Goal: Ask a question

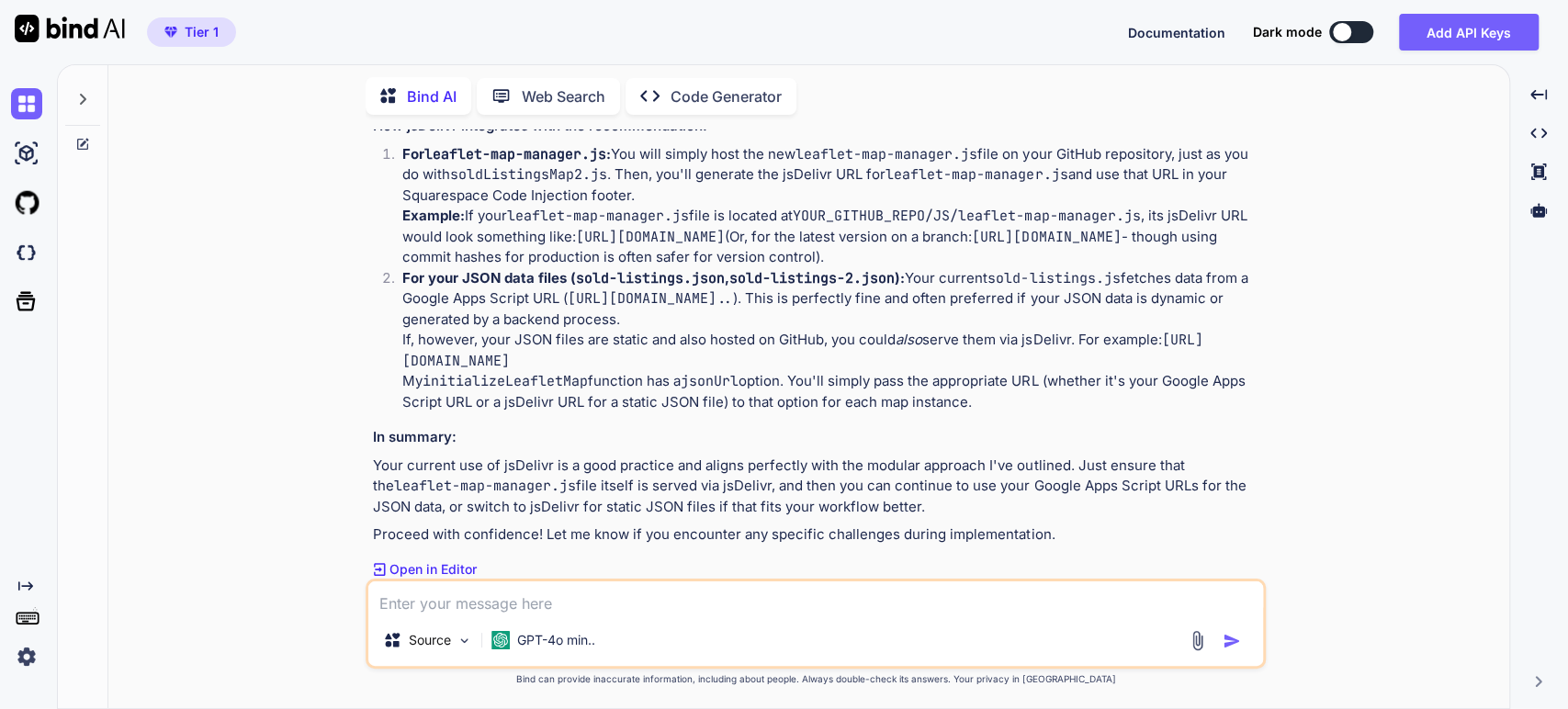
scroll to position [14995, 0]
click at [22, 665] on img at bounding box center [26, 656] width 31 height 31
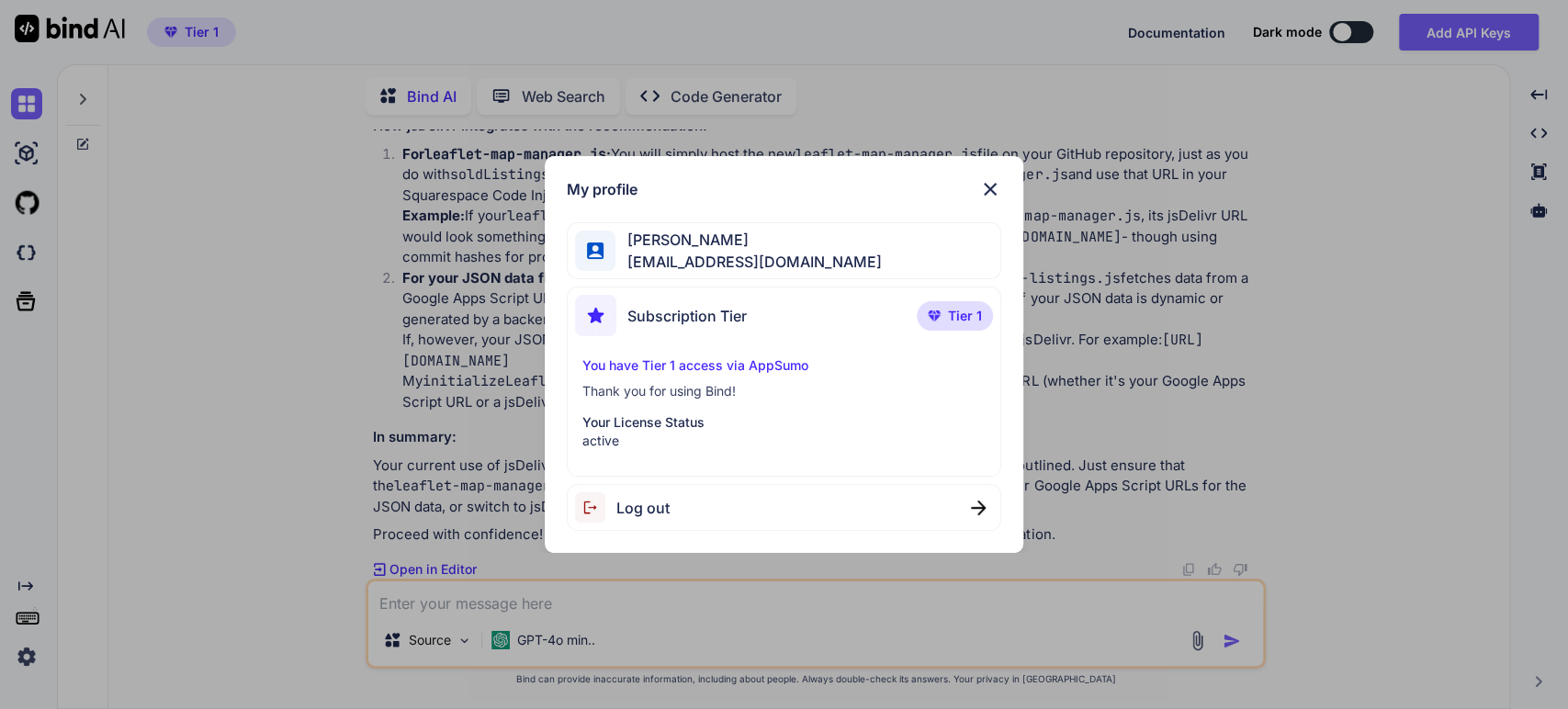
click at [617, 505] on span "Log out" at bounding box center [643, 508] width 53 height 22
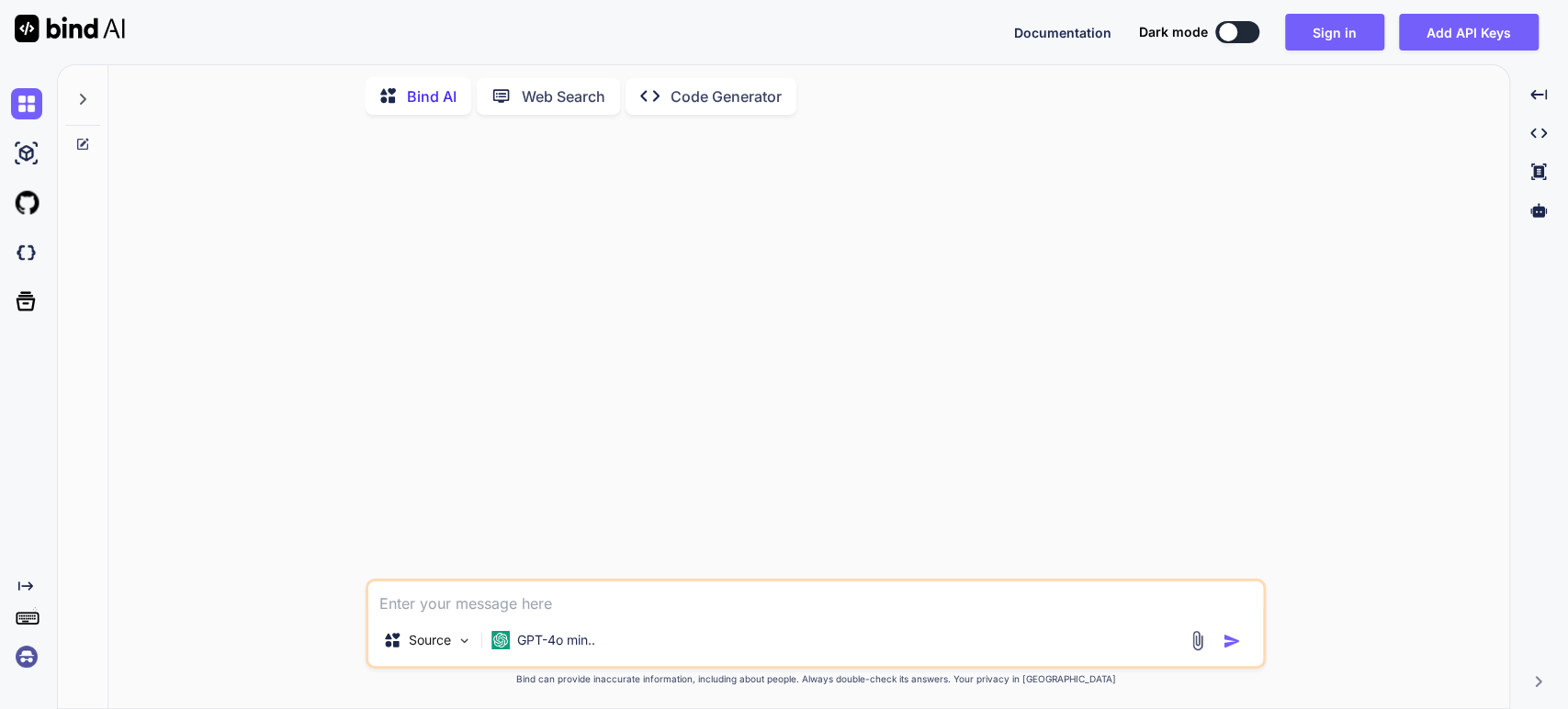
scroll to position [0, 0]
click at [1337, 32] on button "Sign in" at bounding box center [1335, 32] width 99 height 37
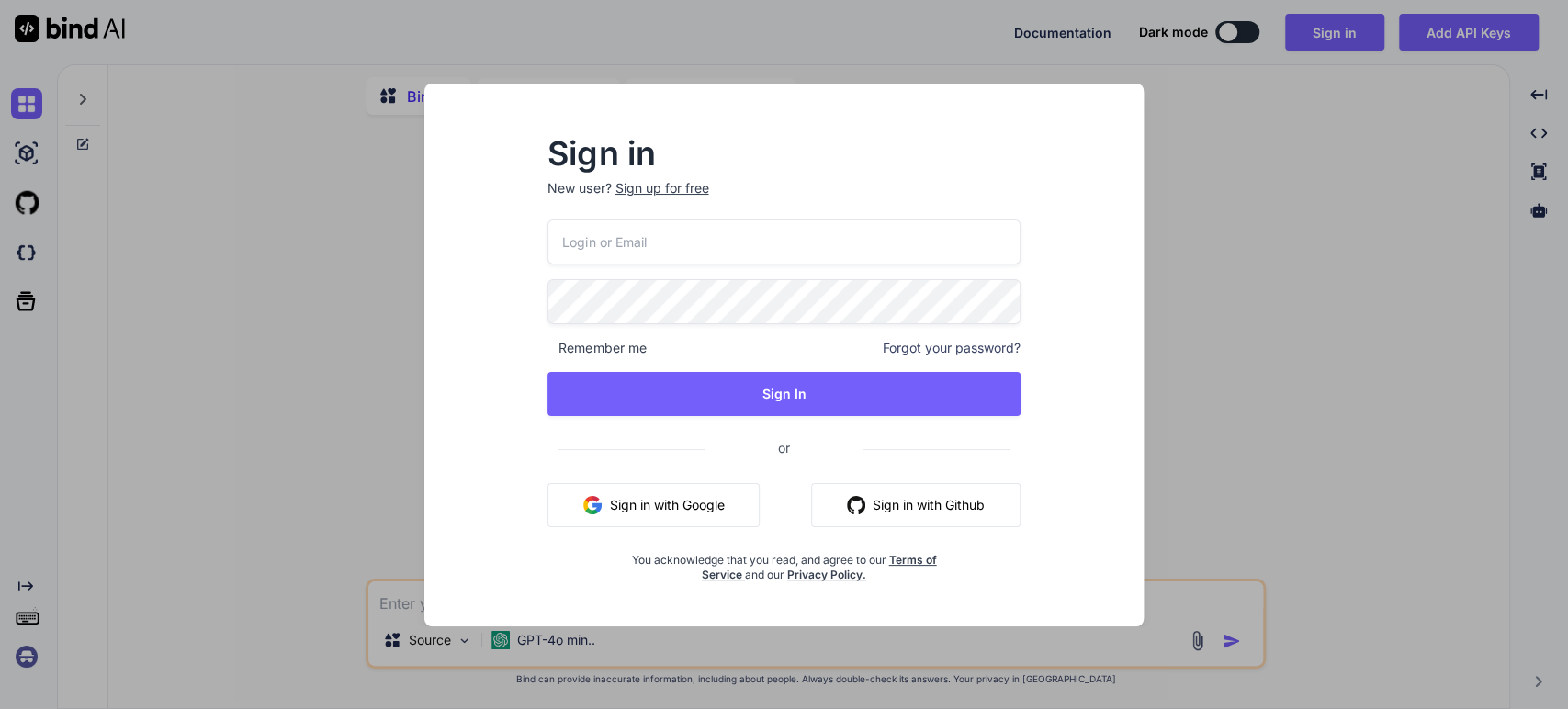
type textarea "x"
click at [653, 504] on button "Sign in with Google" at bounding box center [653, 505] width 213 height 44
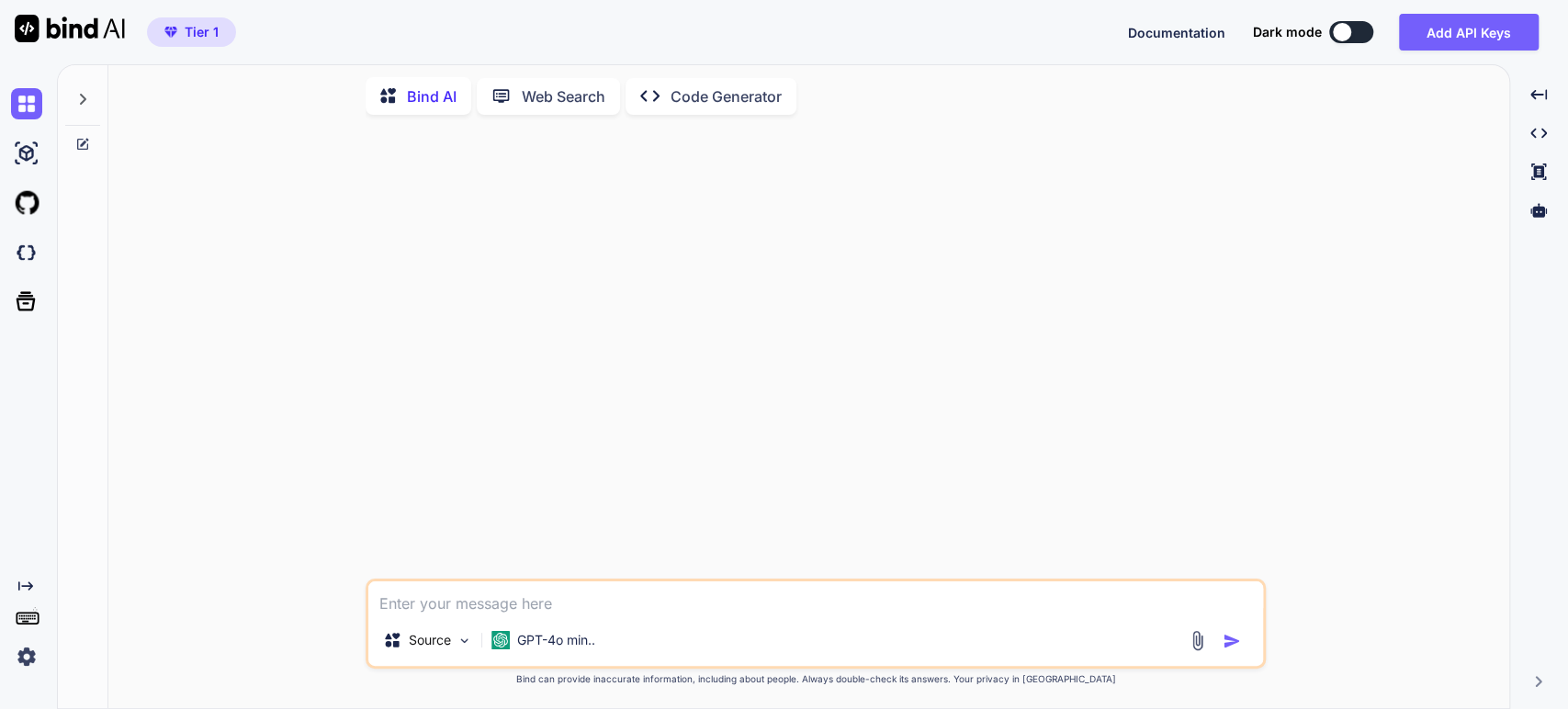
click at [80, 95] on icon at bounding box center [83, 99] width 15 height 15
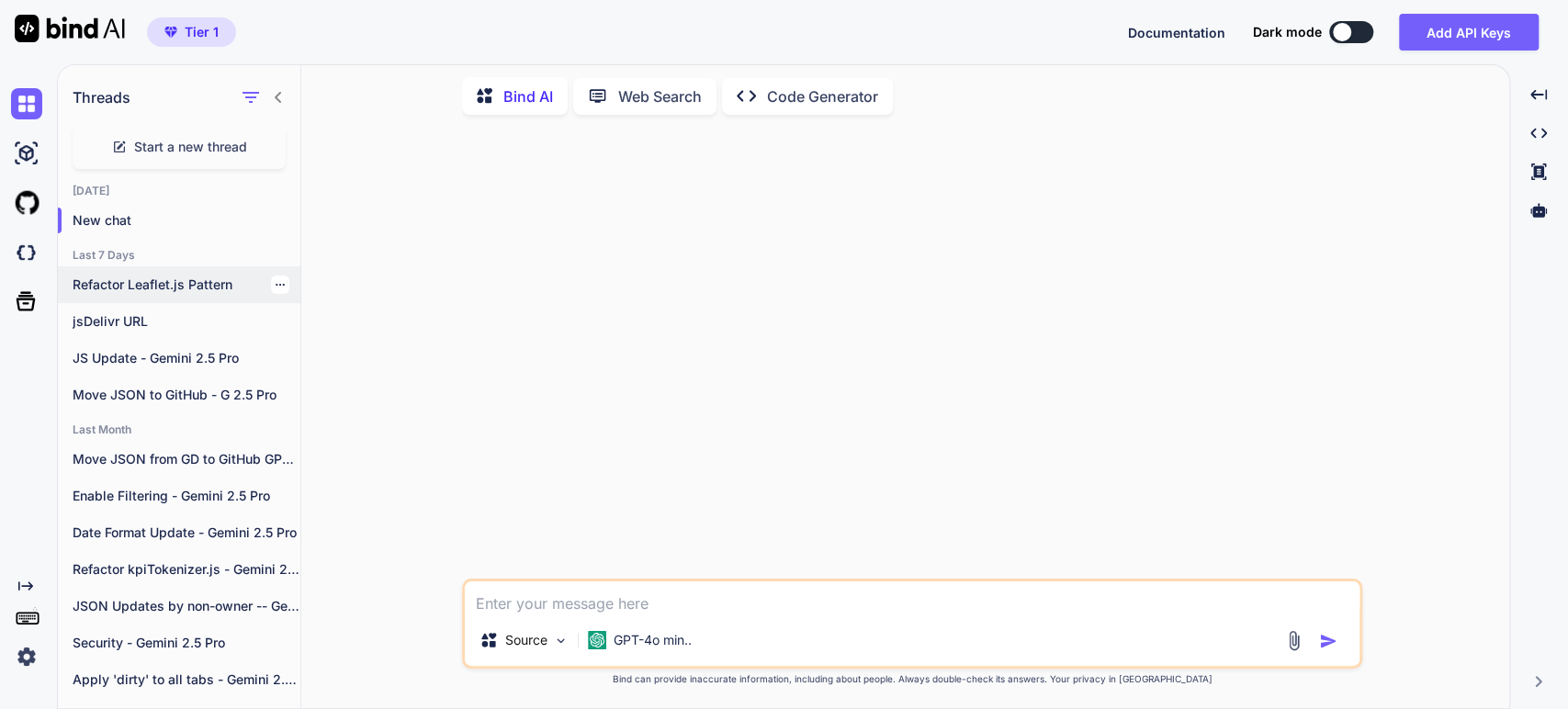
click at [111, 285] on p "Refactor Leaflet.js Pattern" at bounding box center [186, 285] width 228 height 18
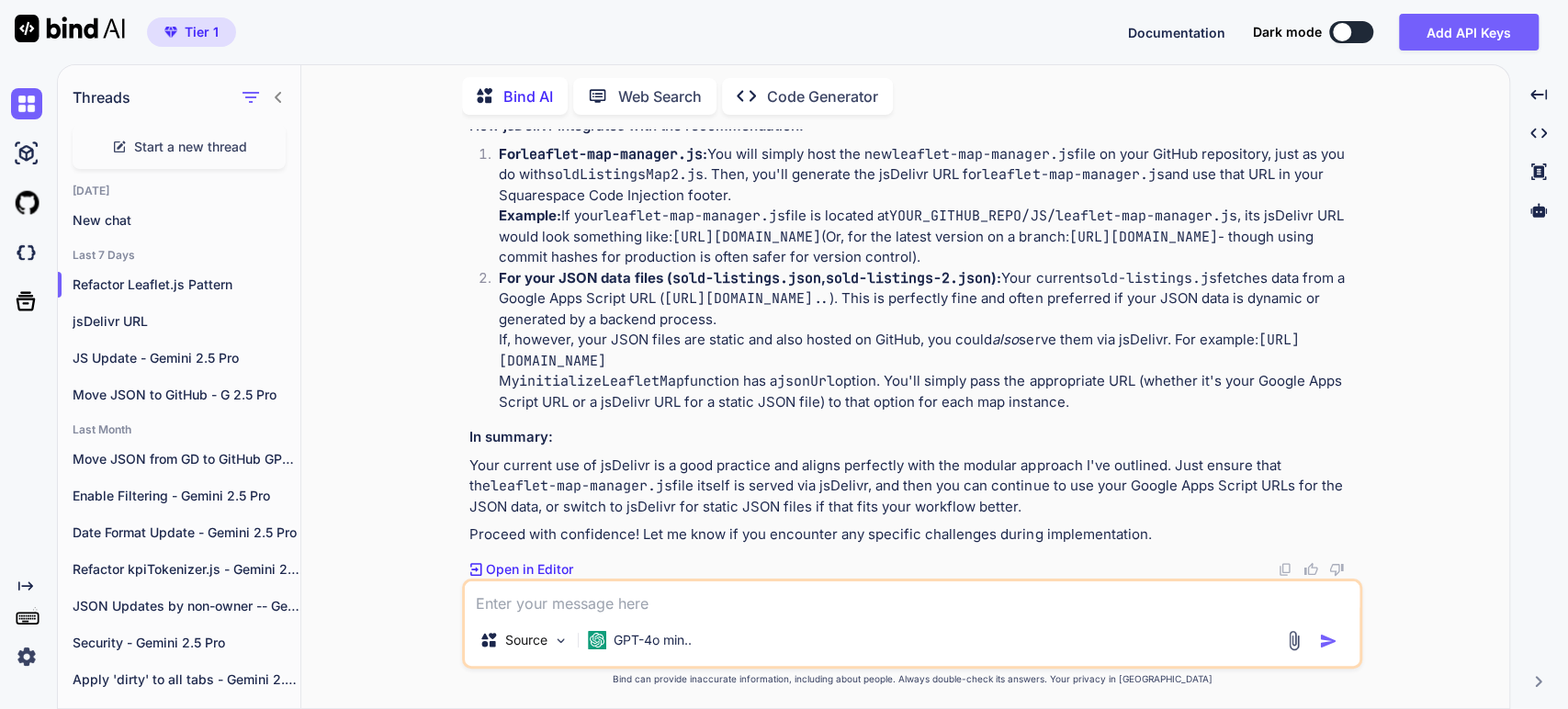
scroll to position [15347, 0]
click at [595, 605] on textarea at bounding box center [912, 597] width 895 height 33
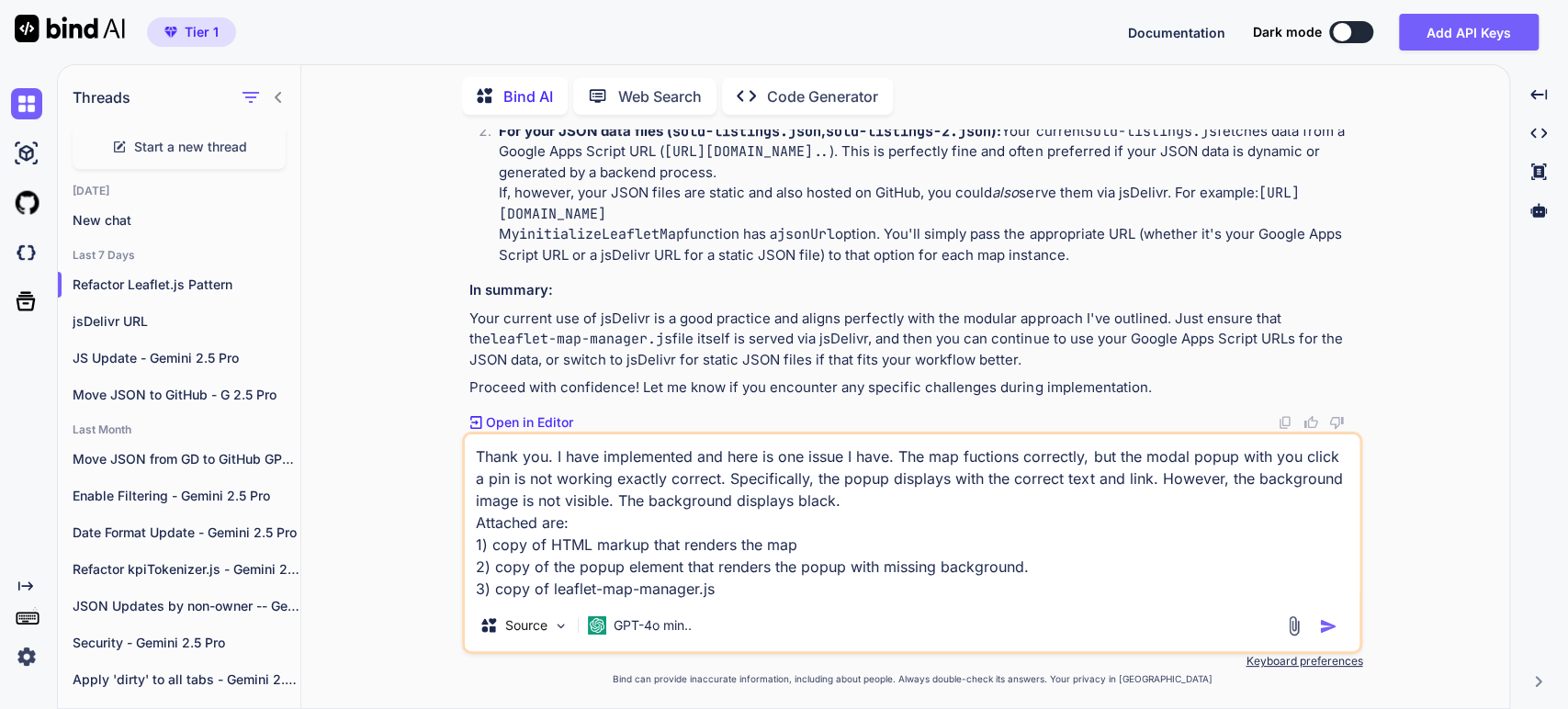
click at [866, 498] on textarea "Thank you. I have implemented and here is one issue I have. The map fuctions co…" at bounding box center [912, 517] width 895 height 165
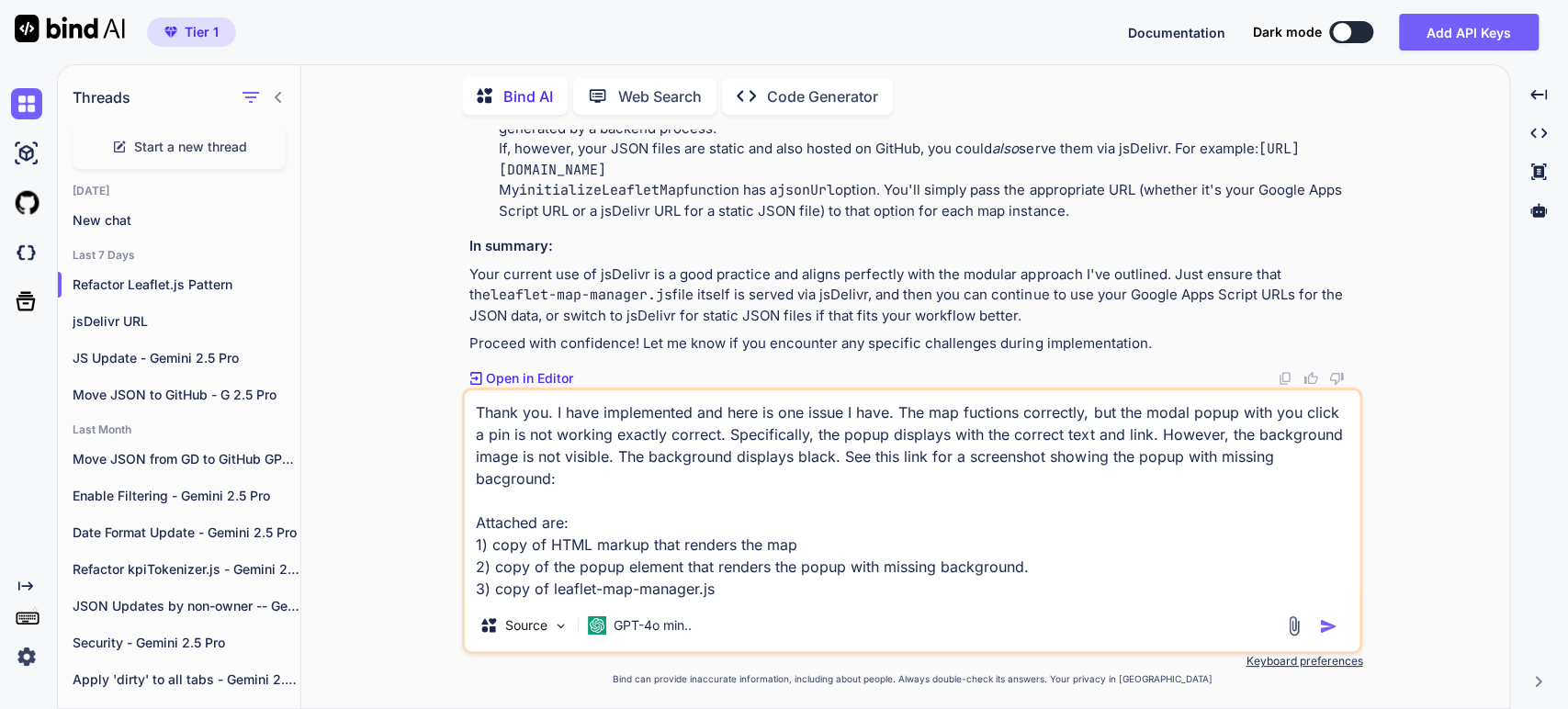
drag, startPoint x: 728, startPoint y: 591, endPoint x: 422, endPoint y: 550, distance: 308.7
click at [422, 550] on div "You Bind AI This is an excellent question, [PERSON_NAME]! As an experienced ful…" at bounding box center [912, 419] width 1194 height 579
click at [753, 599] on textarea "Thank you. I have implemented and here is one issue I have. The map fuctions co…" at bounding box center [912, 495] width 895 height 210
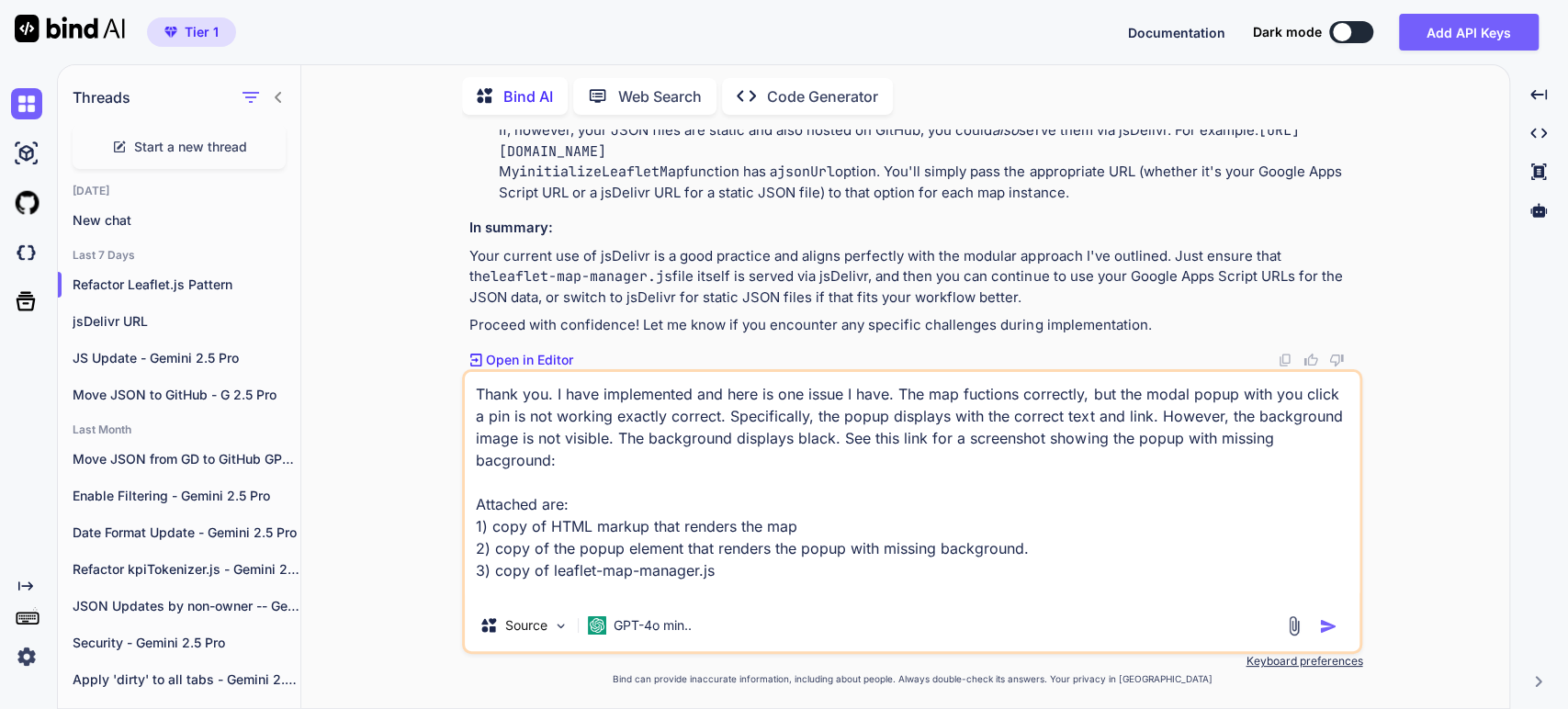
scroll to position [4, 0]
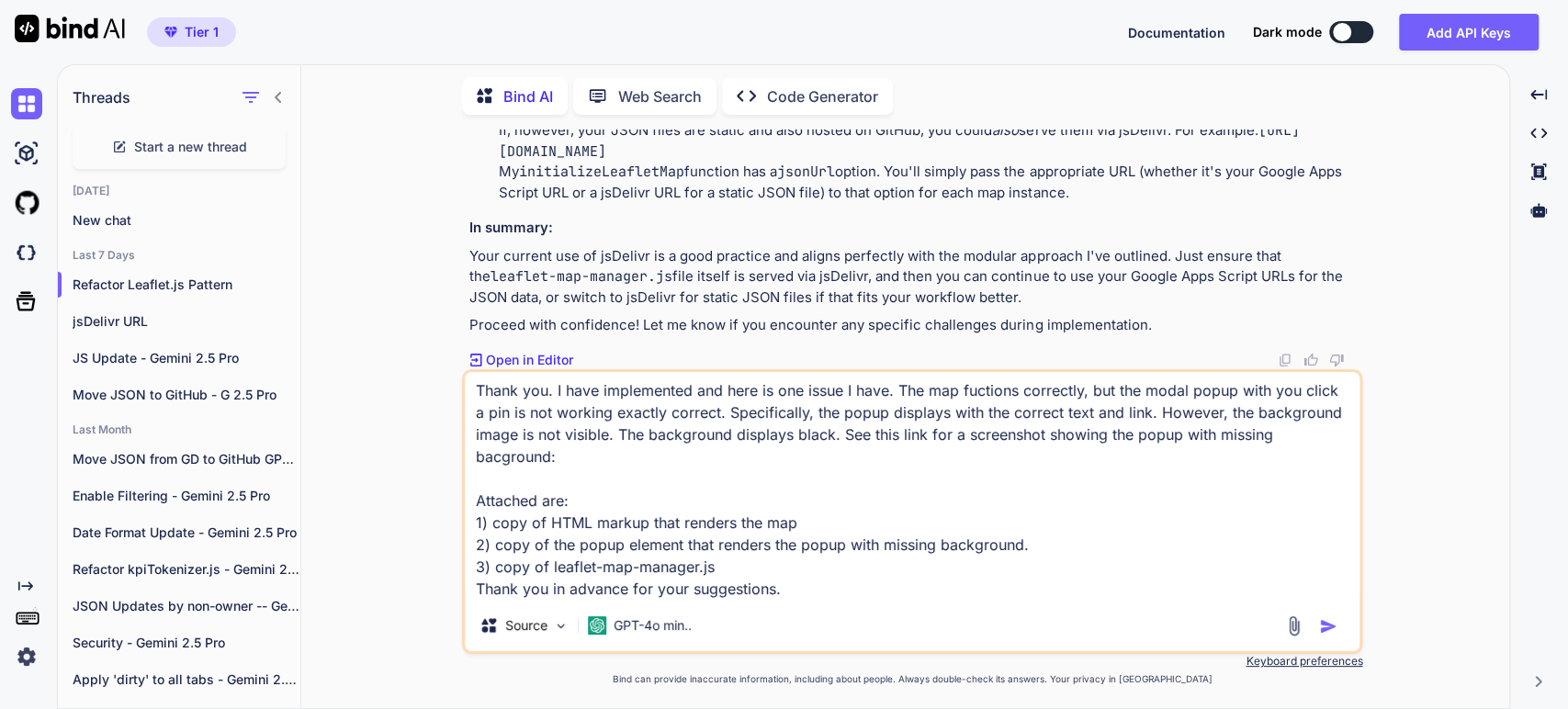
paste textarea "1) copy of HTML markup that renders the map 2) copy of the popup element that r…"
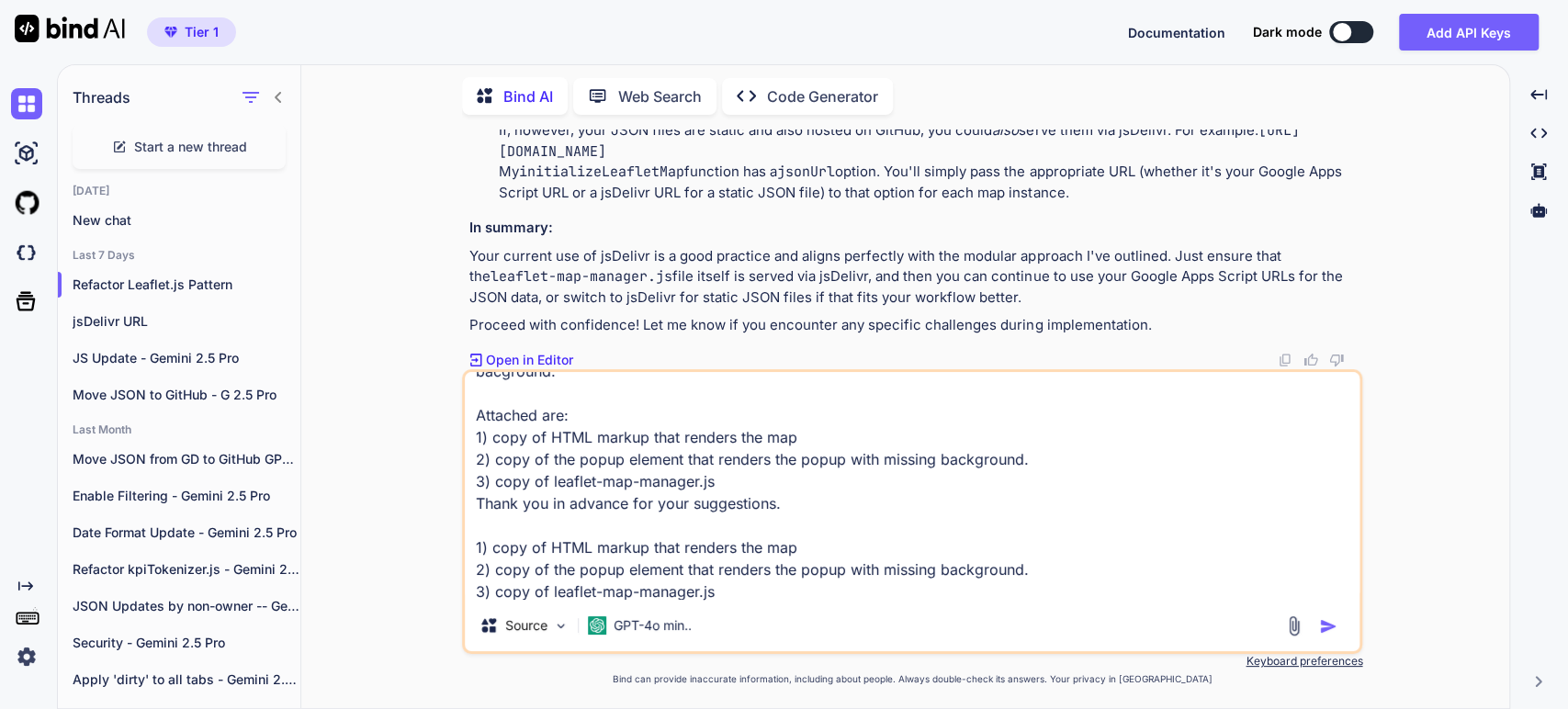
click at [472, 549] on textarea "Thank you. I have implemented and here is one issue I have. The map fuctions co…" at bounding box center [912, 486] width 895 height 228
click at [474, 567] on textarea "Thank you. I have implemented and here is one issue I have. The map fuctions co…" at bounding box center [912, 486] width 895 height 228
click at [476, 588] on textarea "Thank you. I have implemented and here is one issue I have. The map fuctions co…" at bounding box center [912, 486] width 895 height 228
click at [1061, 566] on textarea "Thank you. I have implemented and here is one issue I have. The map fuctions co…" at bounding box center [912, 486] width 895 height 228
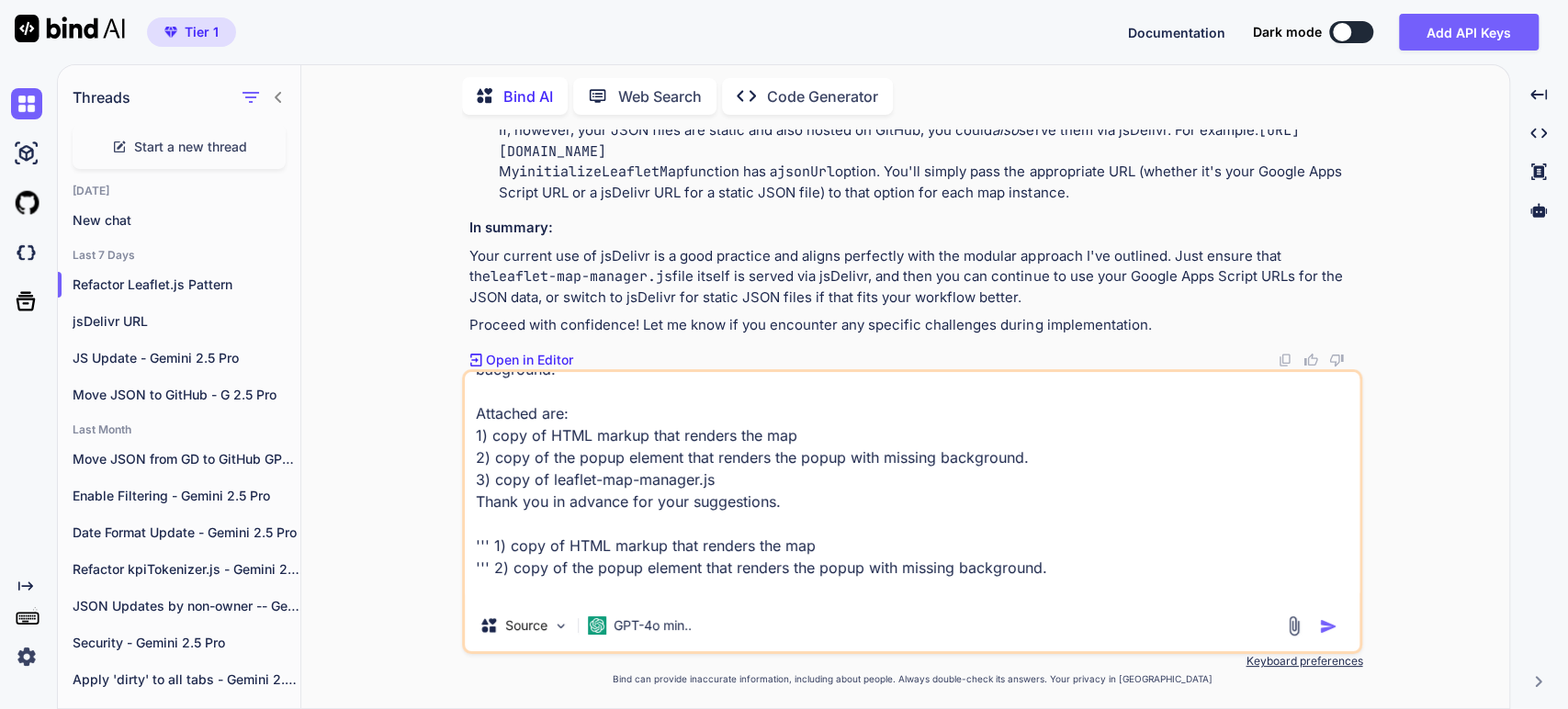
paste textarea "<div class="leaflet-popup-content-wrapper"><div class="leaflet-popup-content" s…"
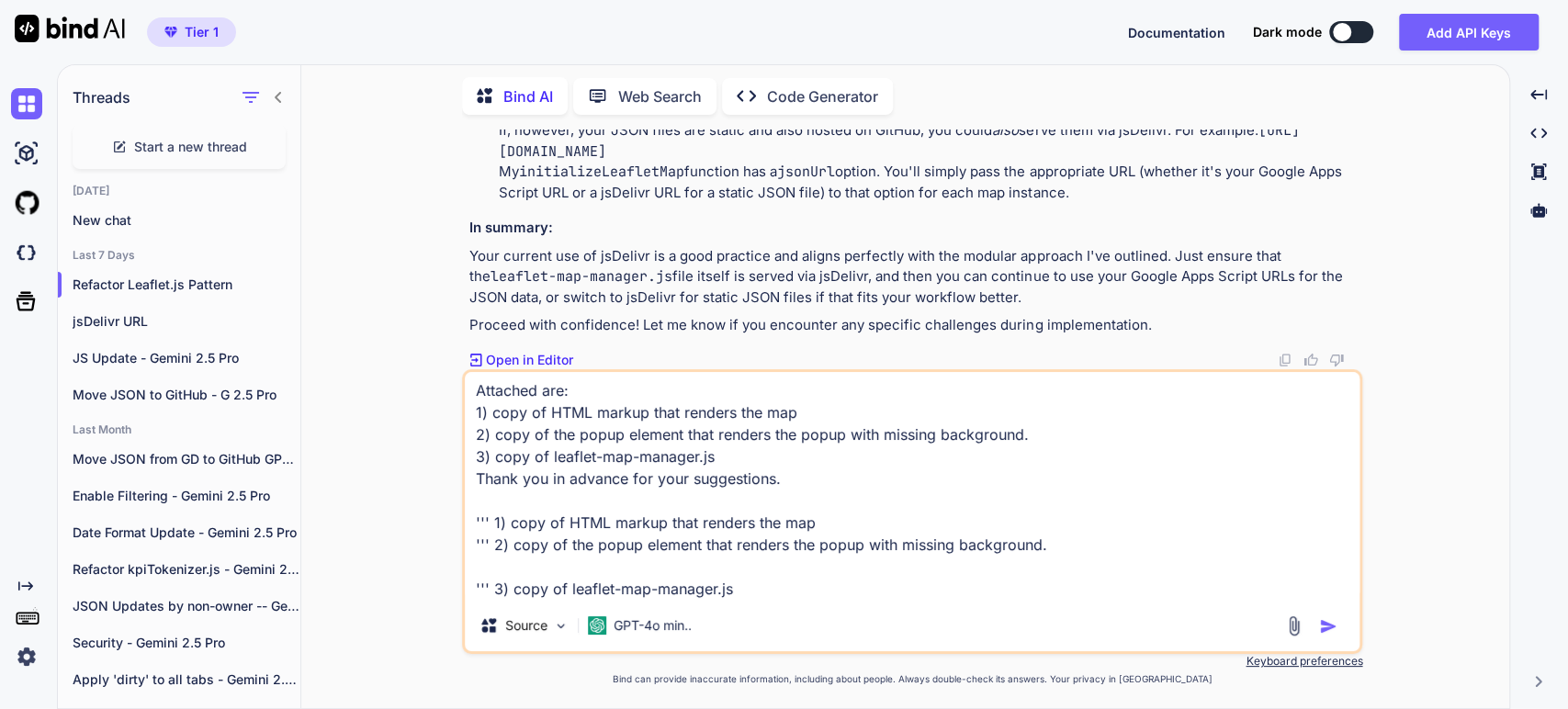
scroll to position [114, 0]
paste textarea "<div class="leaflet-popup-content-wrapper"><div class="leaflet-popup-content" s…"
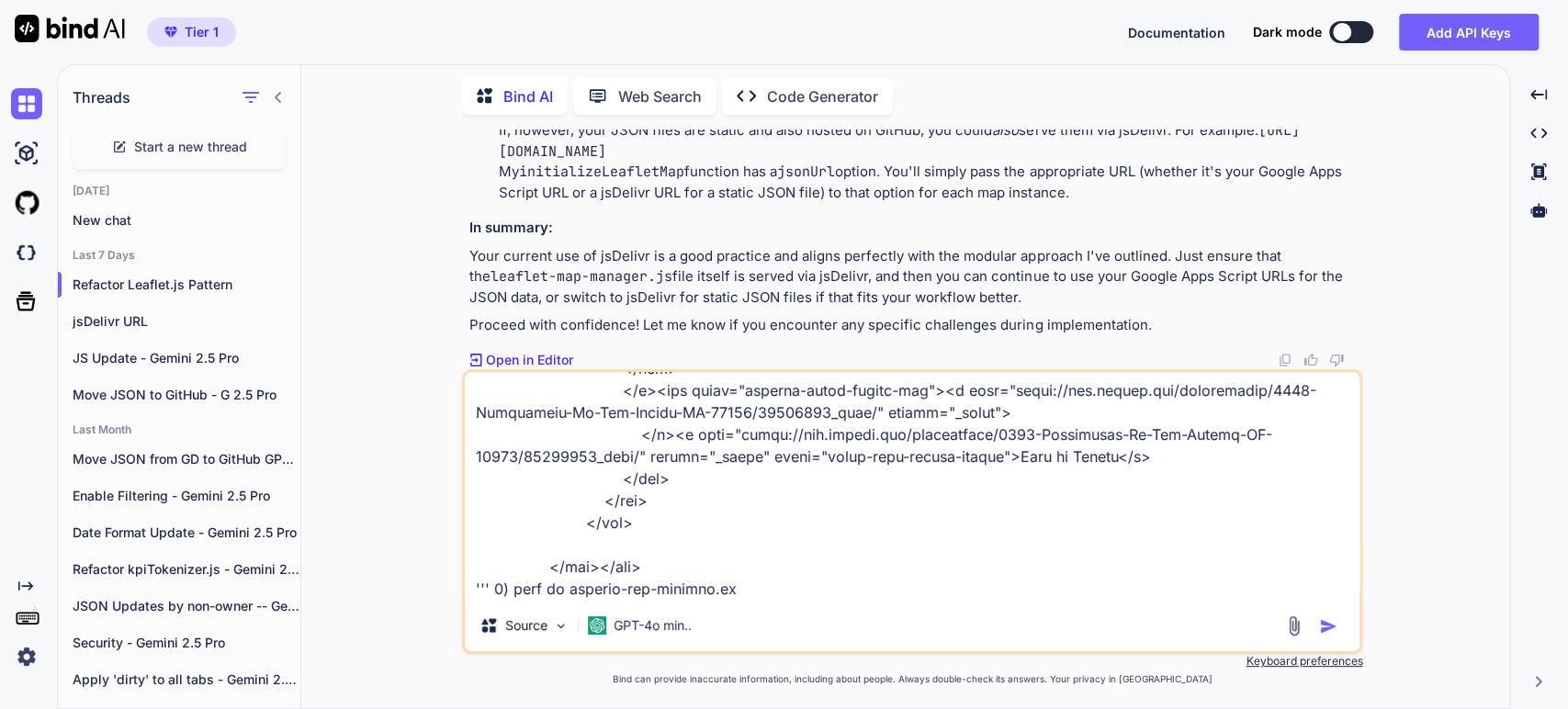
scroll to position [554, 0]
click at [764, 588] on textarea at bounding box center [912, 486] width 895 height 228
paste textarea "// leaflet-map-manager.js (Host this on GitHub) (function() { // Keep the IIFE …"
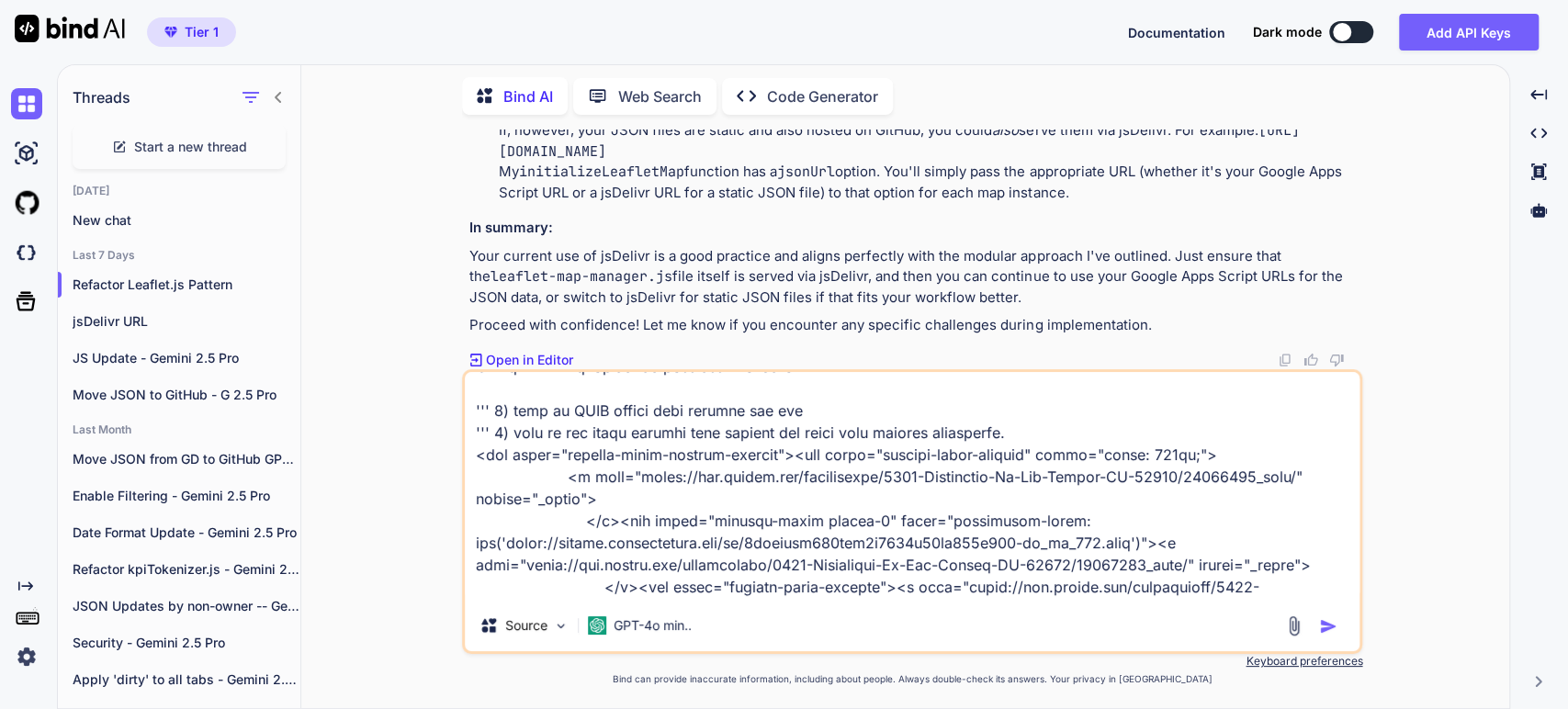
scroll to position [102, 0]
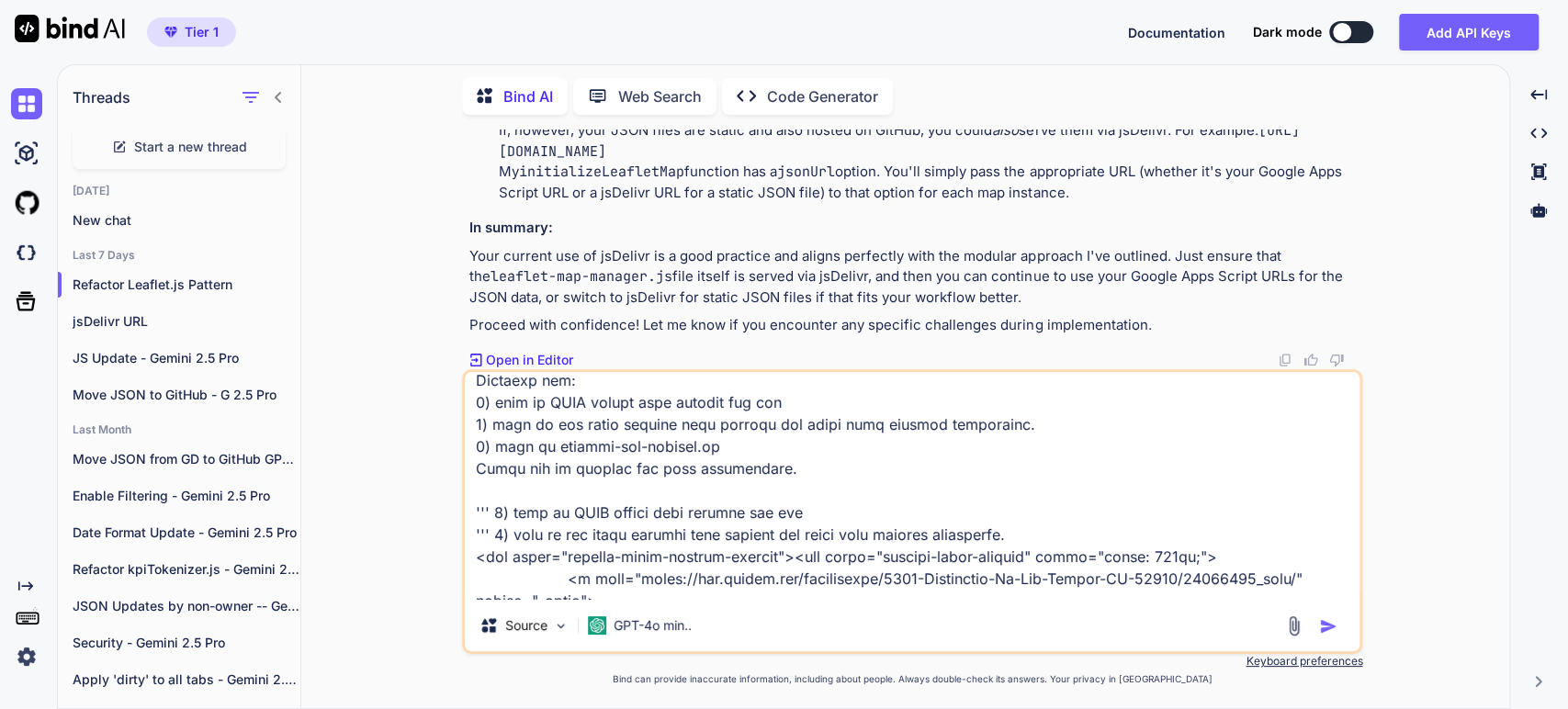
click at [820, 535] on textarea at bounding box center [912, 486] width 895 height 228
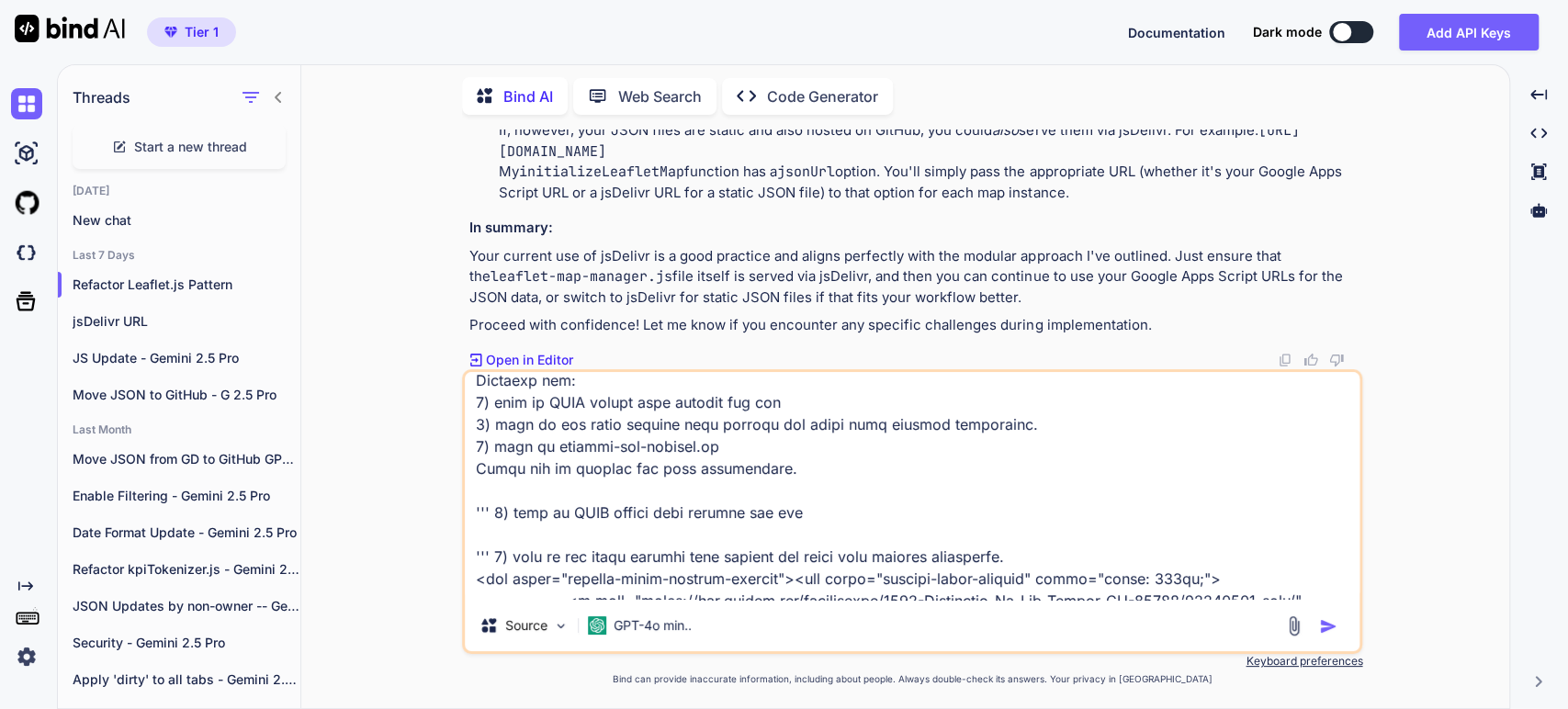
click at [488, 553] on textarea at bounding box center [912, 486] width 895 height 228
paste textarea "<!-- 'sold-listings' page HTML markup (in a Squarespace Code Block) --> <div id…"
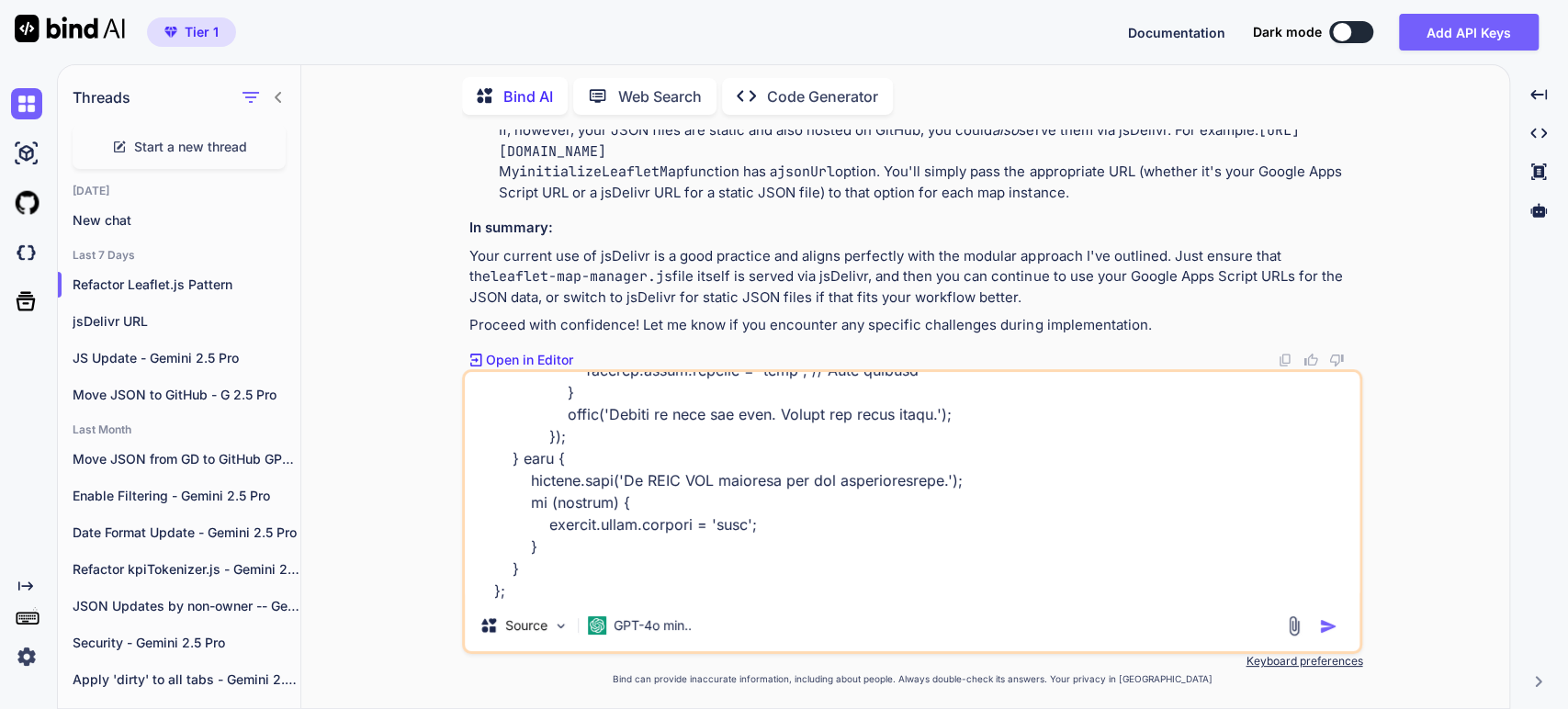
scroll to position [8140, 0]
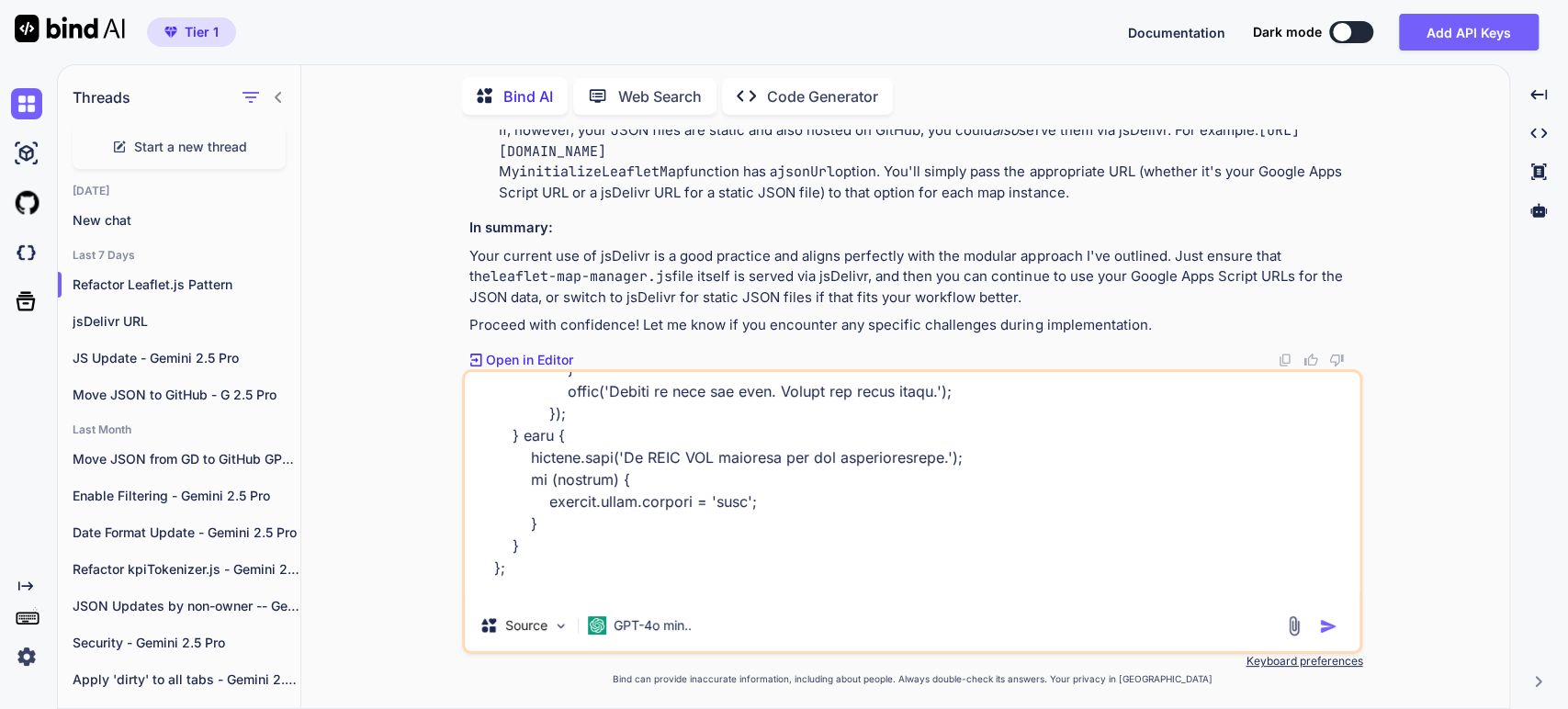
click at [589, 559] on textarea at bounding box center [912, 486] width 895 height 228
click at [685, 508] on textarea at bounding box center [912, 486] width 895 height 228
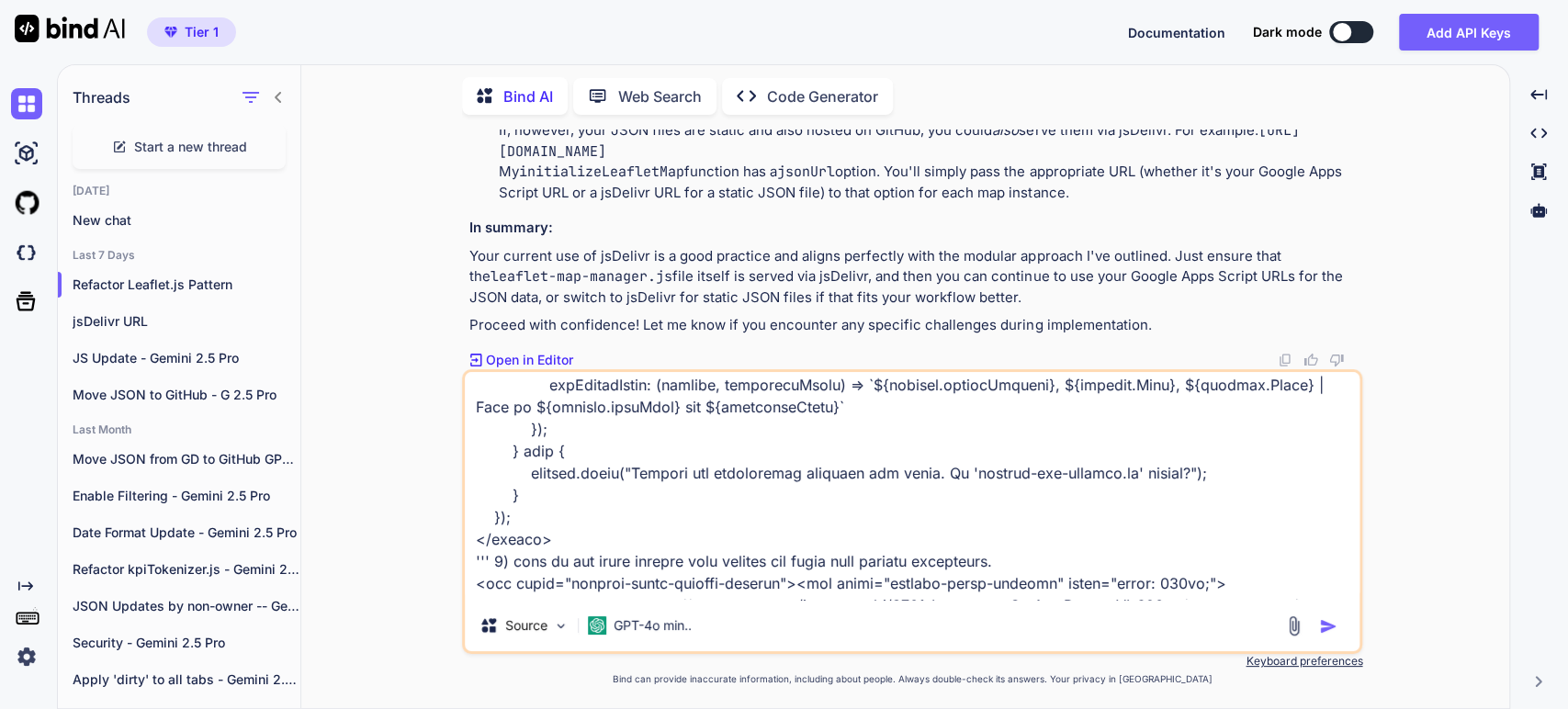
scroll to position [2449, 0]
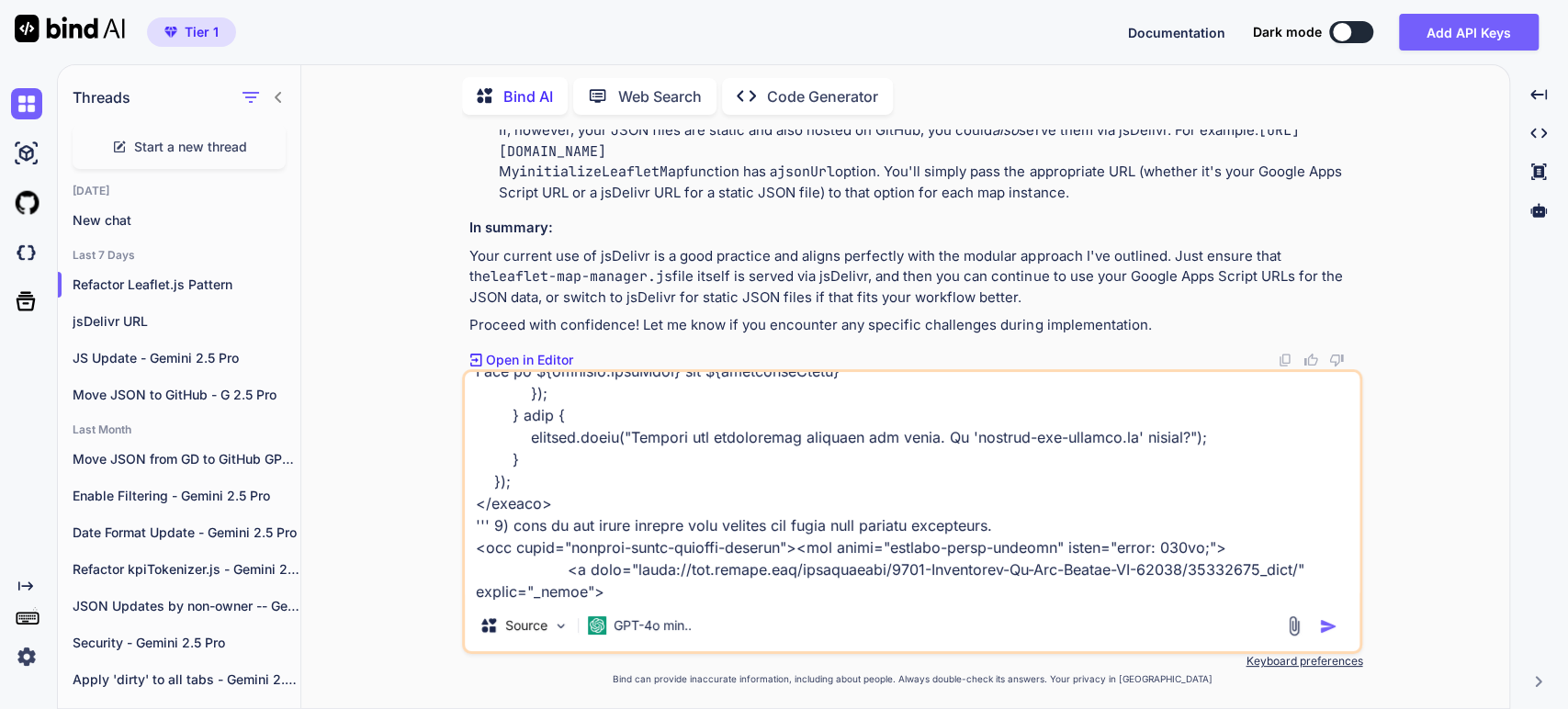
click at [486, 527] on textarea at bounding box center [912, 486] width 895 height 228
click at [472, 546] on textarea at bounding box center [912, 486] width 895 height 228
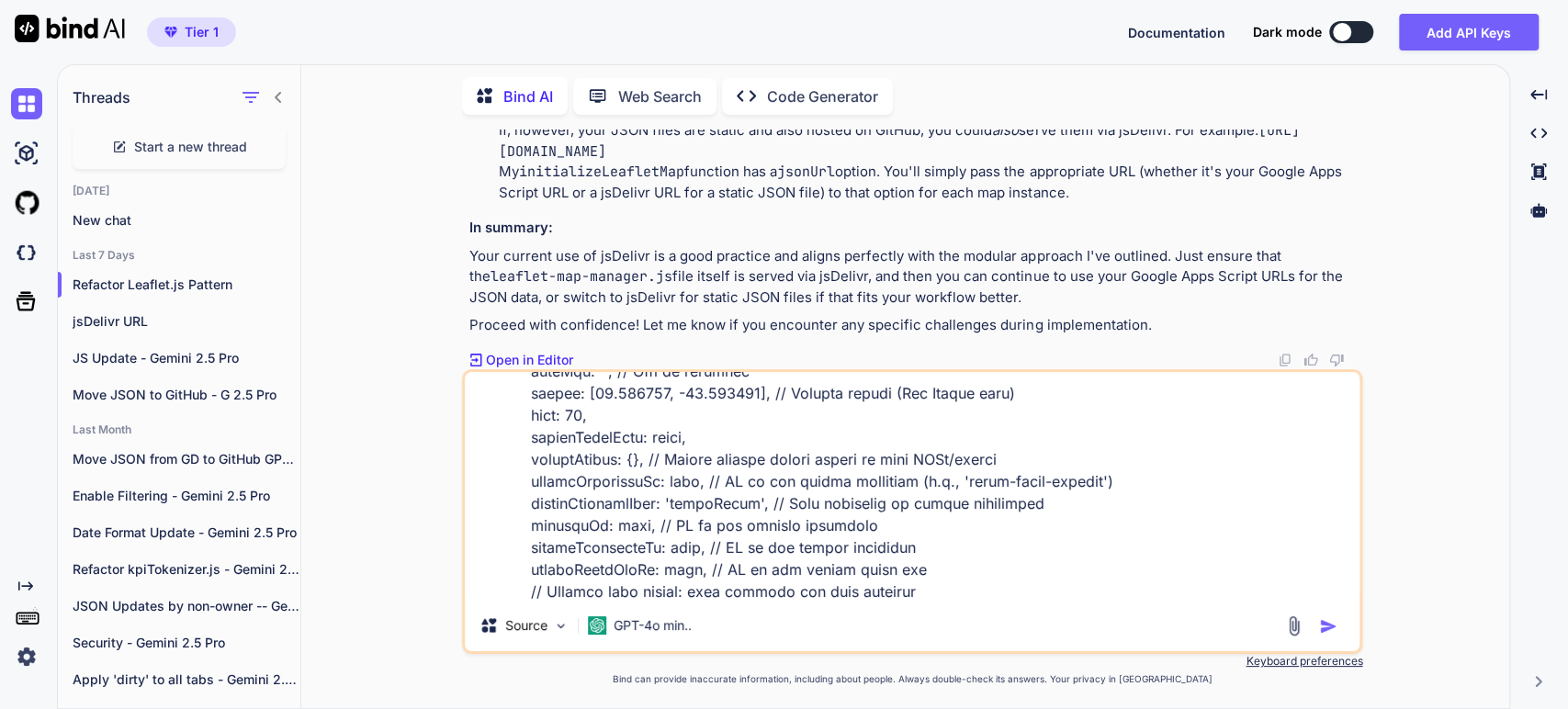
scroll to position [2427, 0]
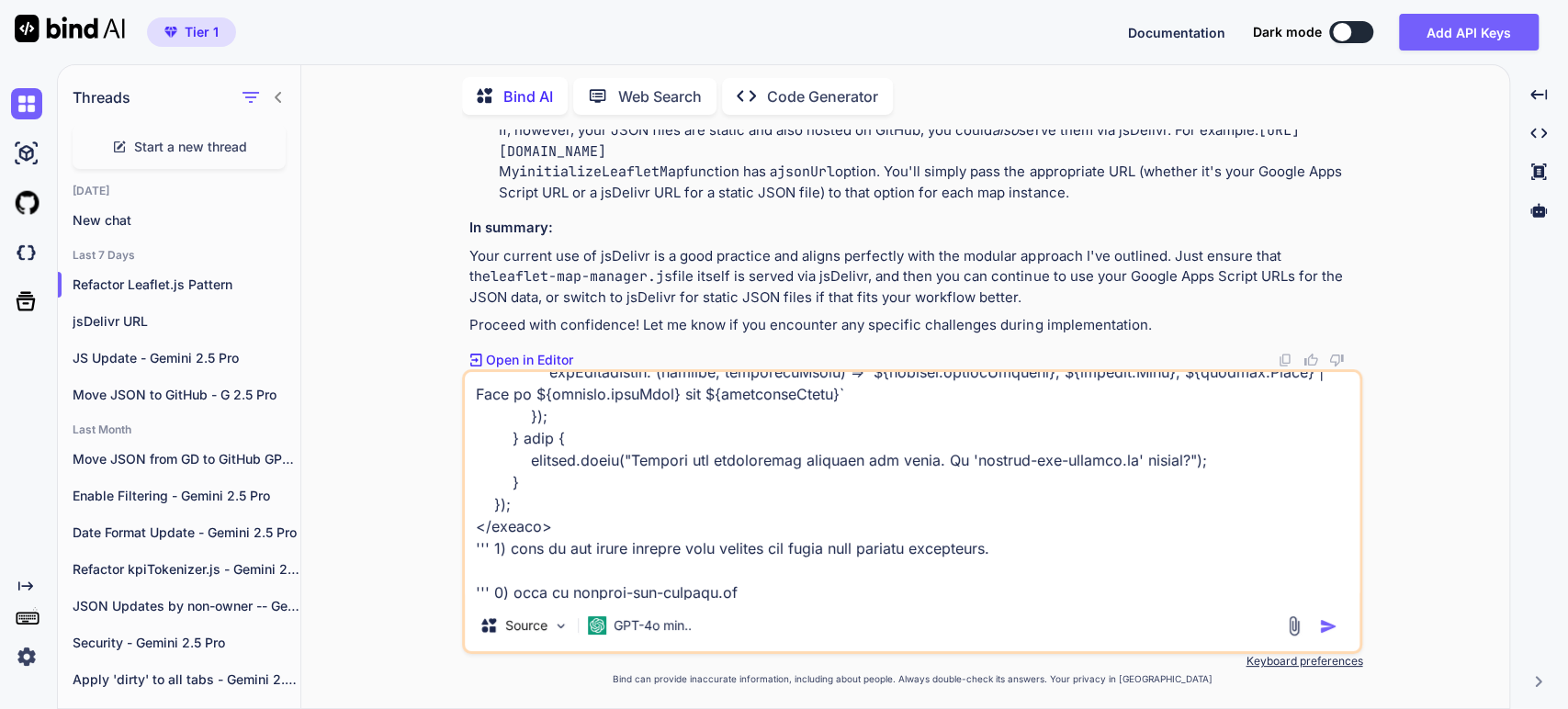
paste textarea "<div class="leaflet-pane leaflet-popup-pane"><div class="leaflet-popup leaflet-…"
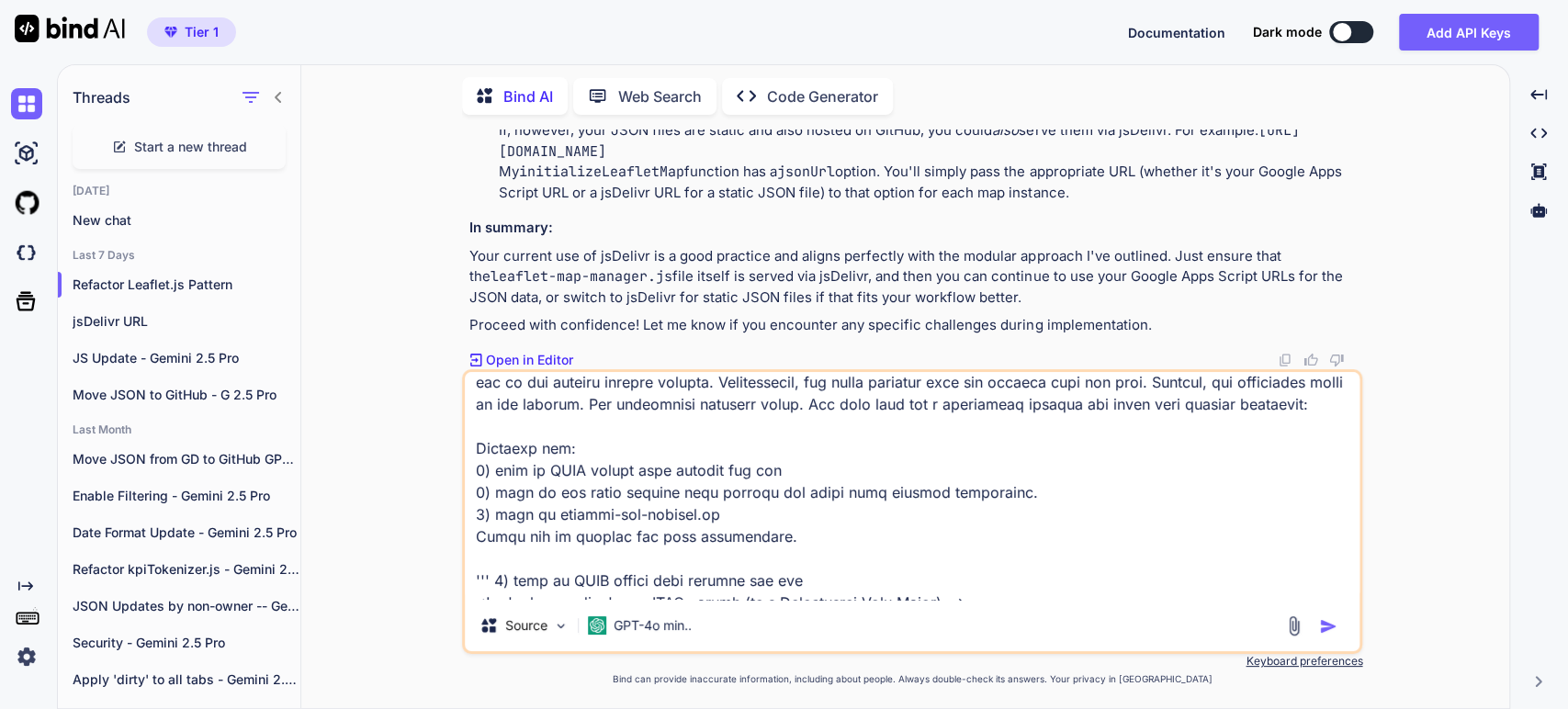
scroll to position [0, 0]
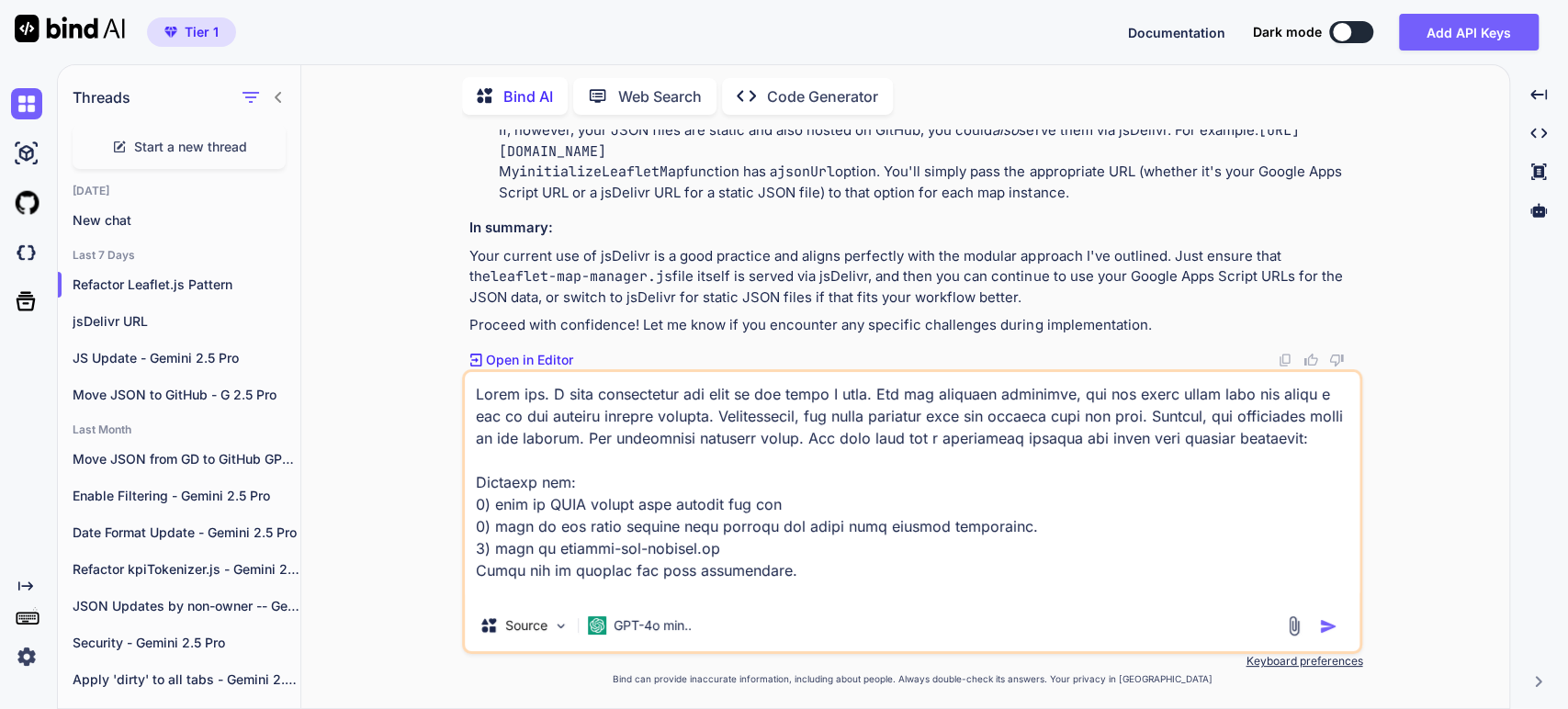
click at [842, 443] on textarea at bounding box center [912, 486] width 895 height 228
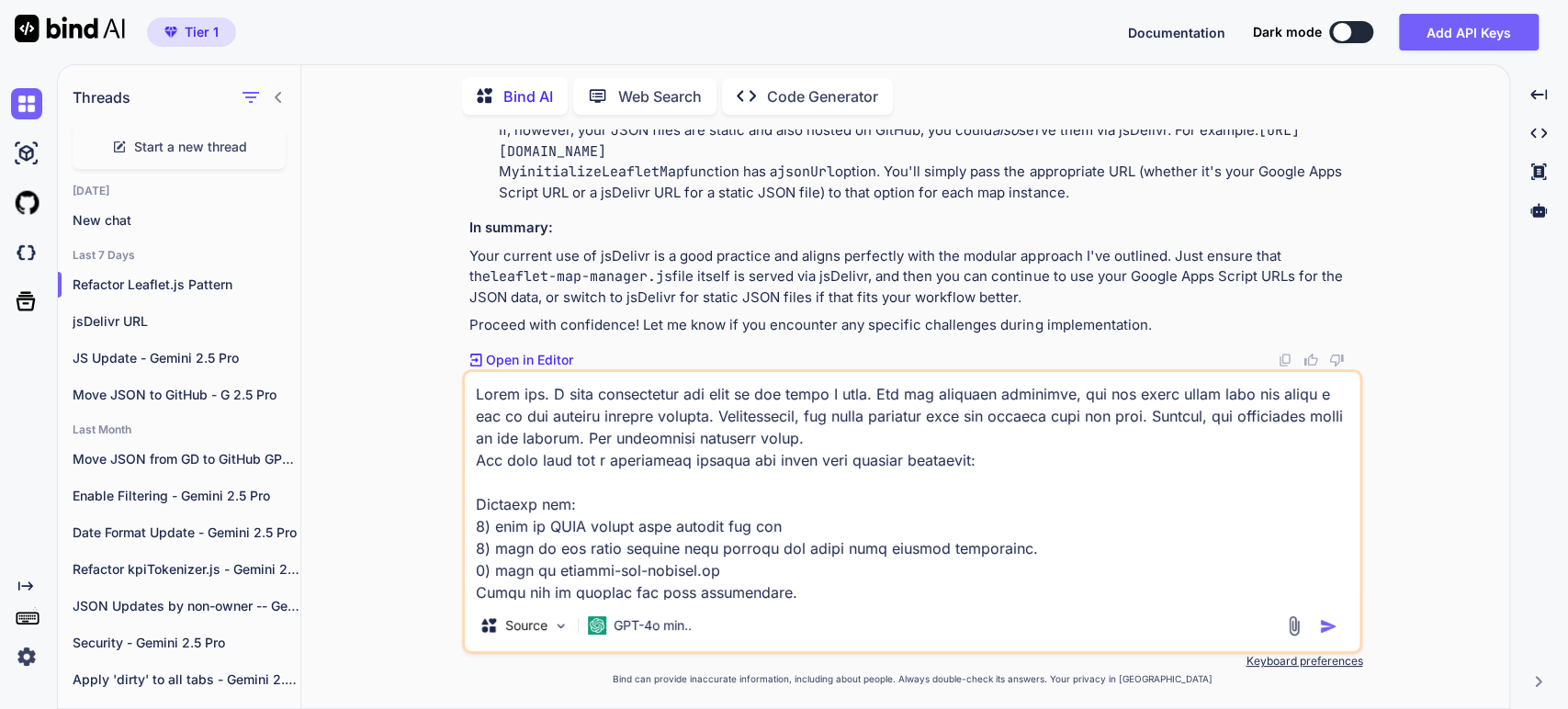
click at [999, 468] on textarea at bounding box center [912, 486] width 895 height 228
paste textarea "[URL][DOMAIN_NAME]"
type textarea "Thank you. I have implemented and here is one issue I have. The map fuctions co…"
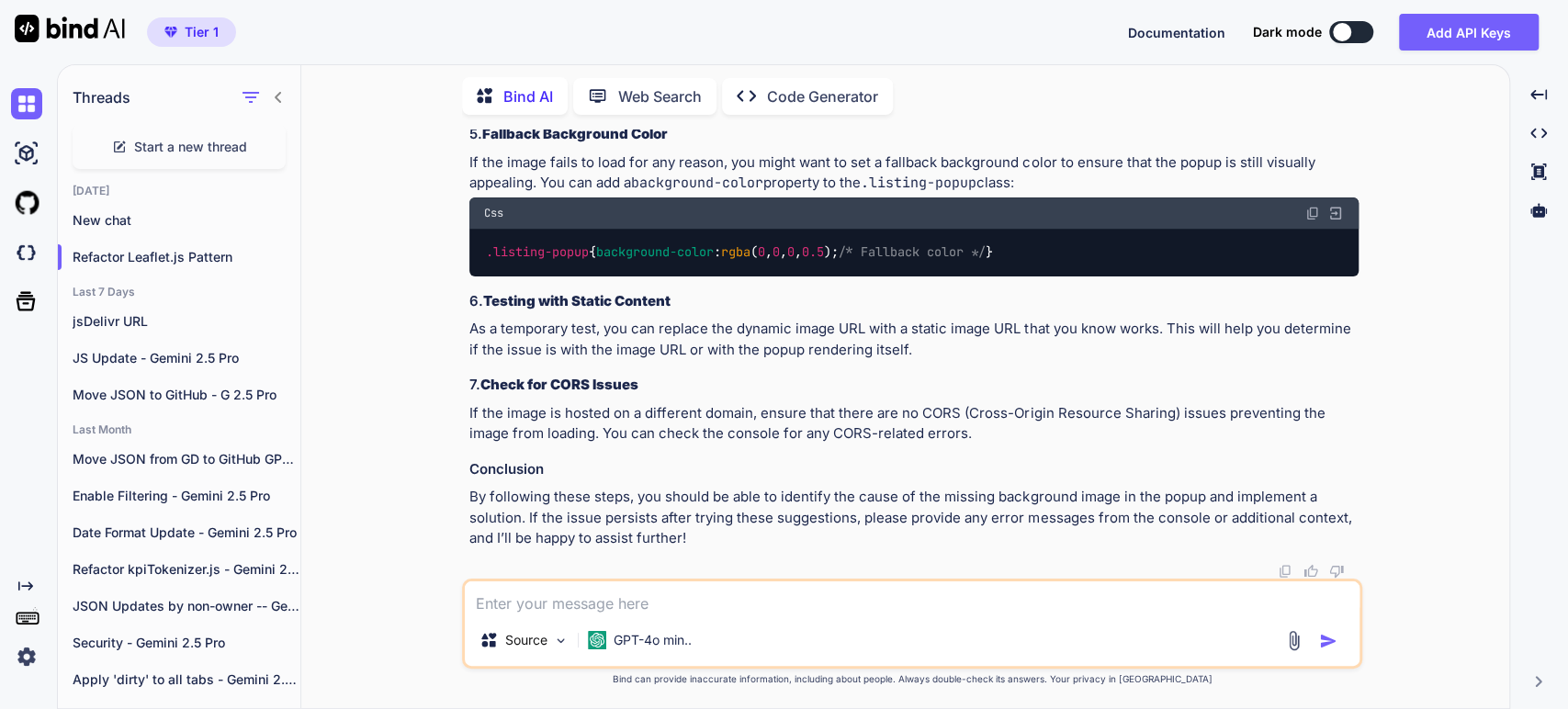
scroll to position [18044, 0]
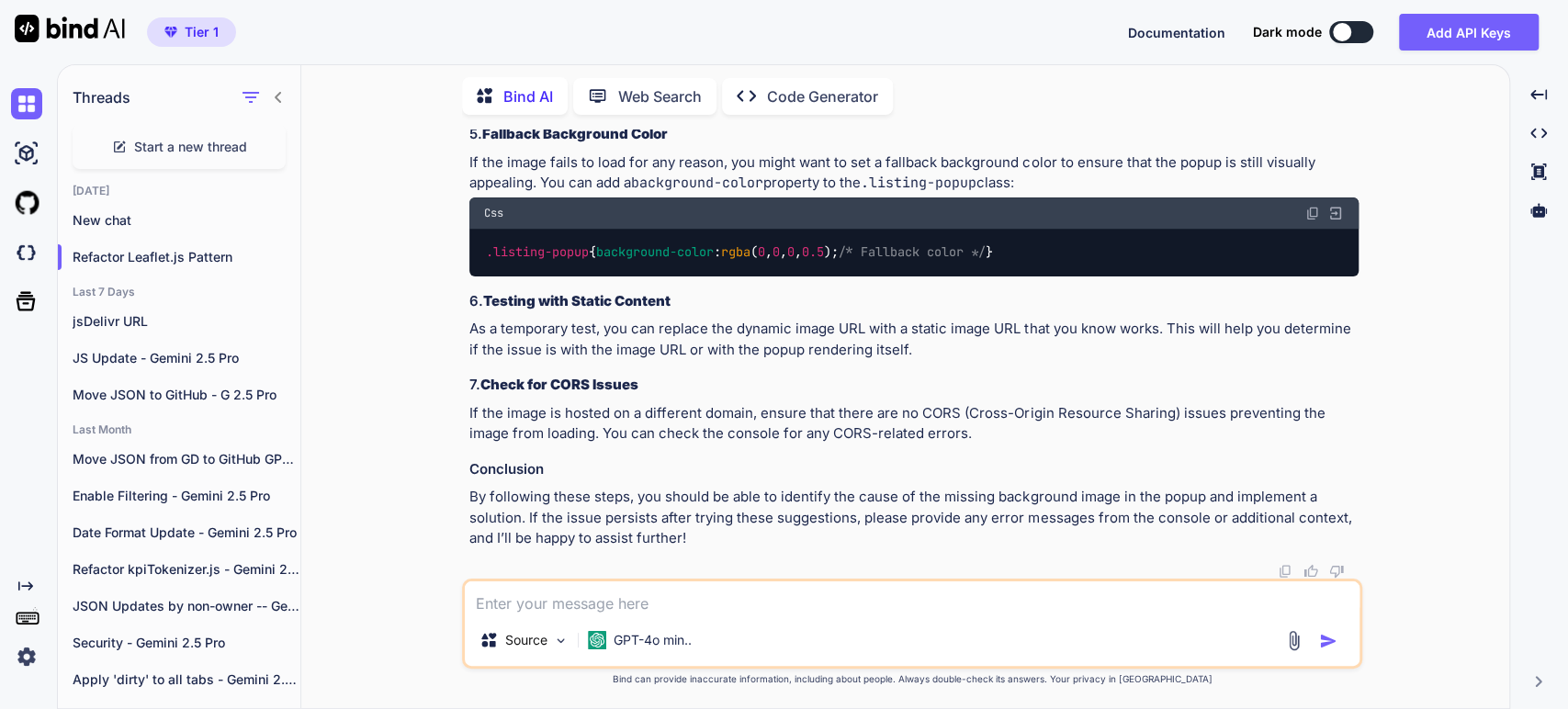
click at [767, 26] on p "You can add some debugging information to see if the image URL is being set cor…" at bounding box center [914, 6] width 889 height 42
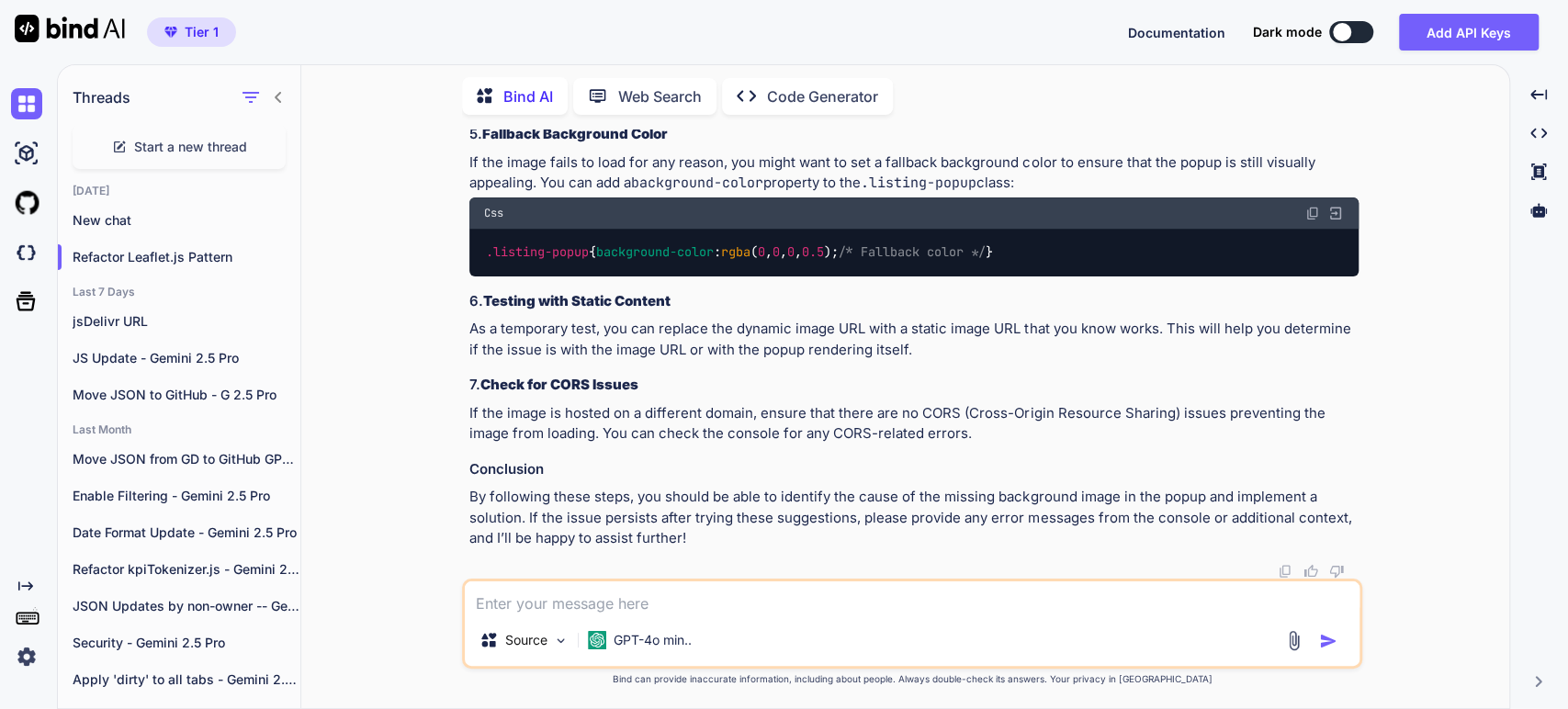
click at [630, 194] on p "If the image fails to load for any reason, you might want to set a fallback bac…" at bounding box center [914, 173] width 889 height 42
click at [588, 194] on p "If the image fails to load for any reason, you might want to set a fallback bac…" at bounding box center [914, 173] width 889 height 42
click at [746, 360] on p "As a temporary test, you can replace the dynamic image URL with a static image …" at bounding box center [914, 339] width 889 height 42
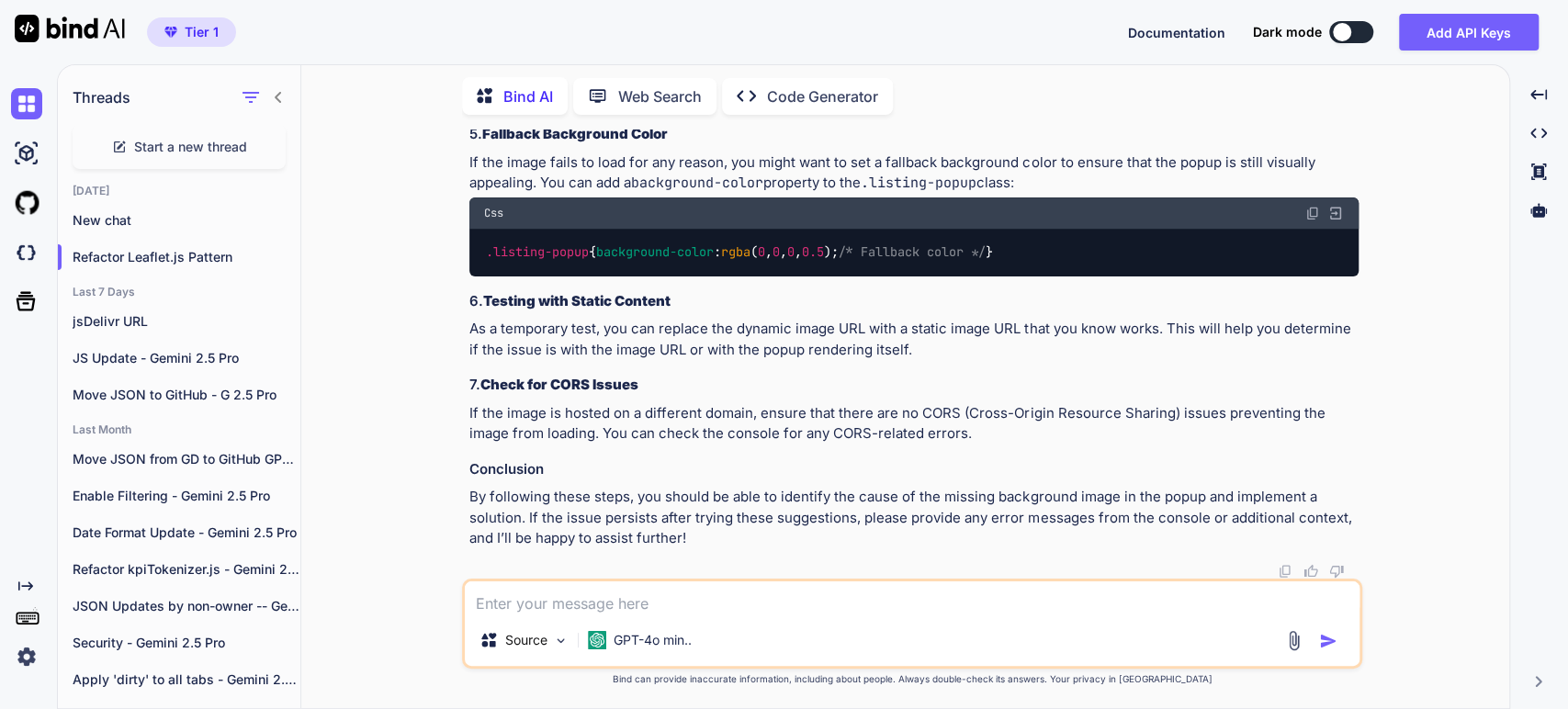
scroll to position [19244, 0]
click at [660, 495] on p "By following these steps, you should be able to identify the cause of the missi…" at bounding box center [914, 518] width 889 height 62
click at [765, 341] on p "As a temporary test, you can replace the dynamic image URL with a static image …" at bounding box center [914, 339] width 889 height 42
click at [898, 334] on p "As a temporary test, you can replace the dynamic image URL with a static image …" at bounding box center [914, 339] width 889 height 42
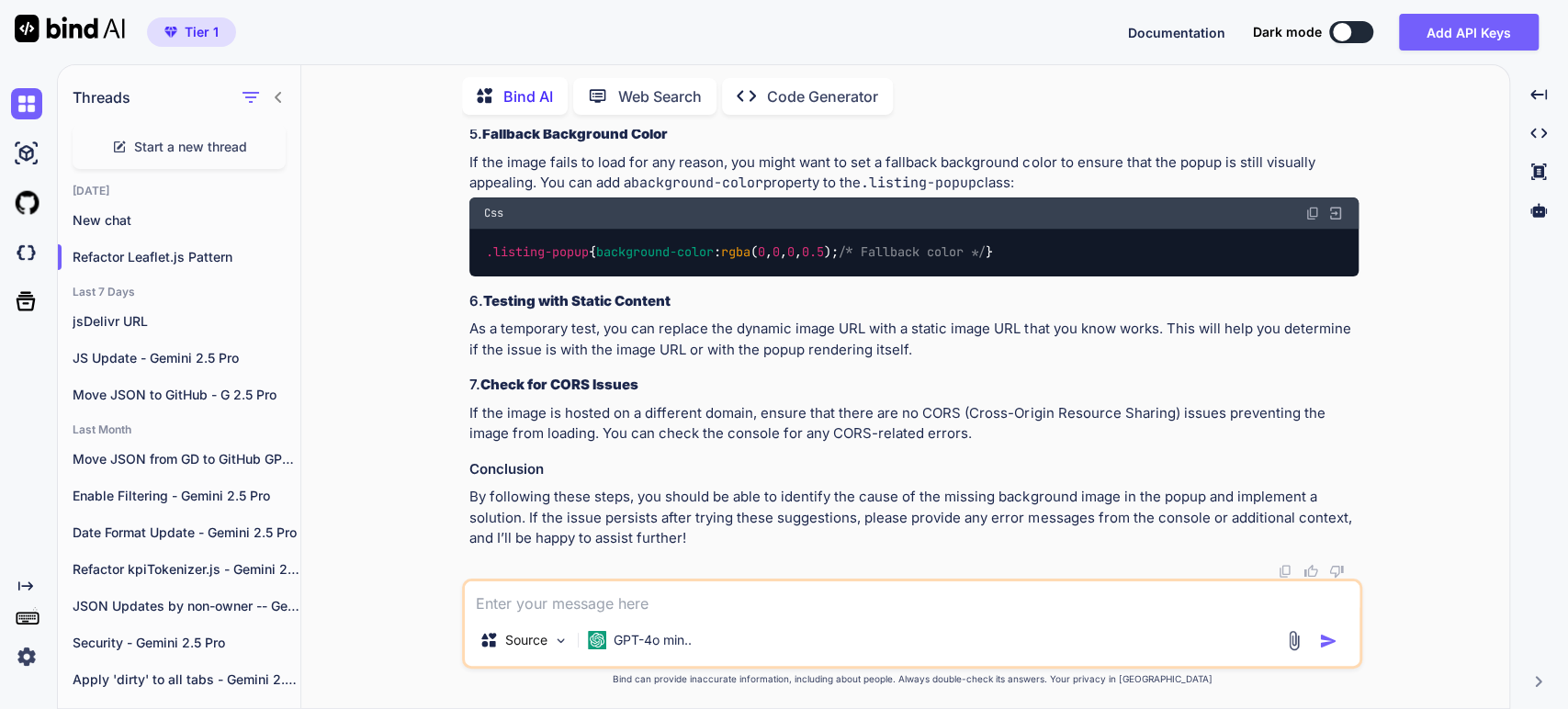
scroll to position [19040, 0]
click at [492, 277] on div ".listing-popup { background-color : rgba ( 0 , 0 , 0 , 0.5 ); /* Fallback color…" at bounding box center [914, 252] width 889 height 48
drag, startPoint x: 1110, startPoint y: 360, endPoint x: 382, endPoint y: 372, distance: 728.1
click at [382, 372] on div "You Bind AI This is an excellent question, [PERSON_NAME]! As an experienced ful…" at bounding box center [912, 419] width 1194 height 579
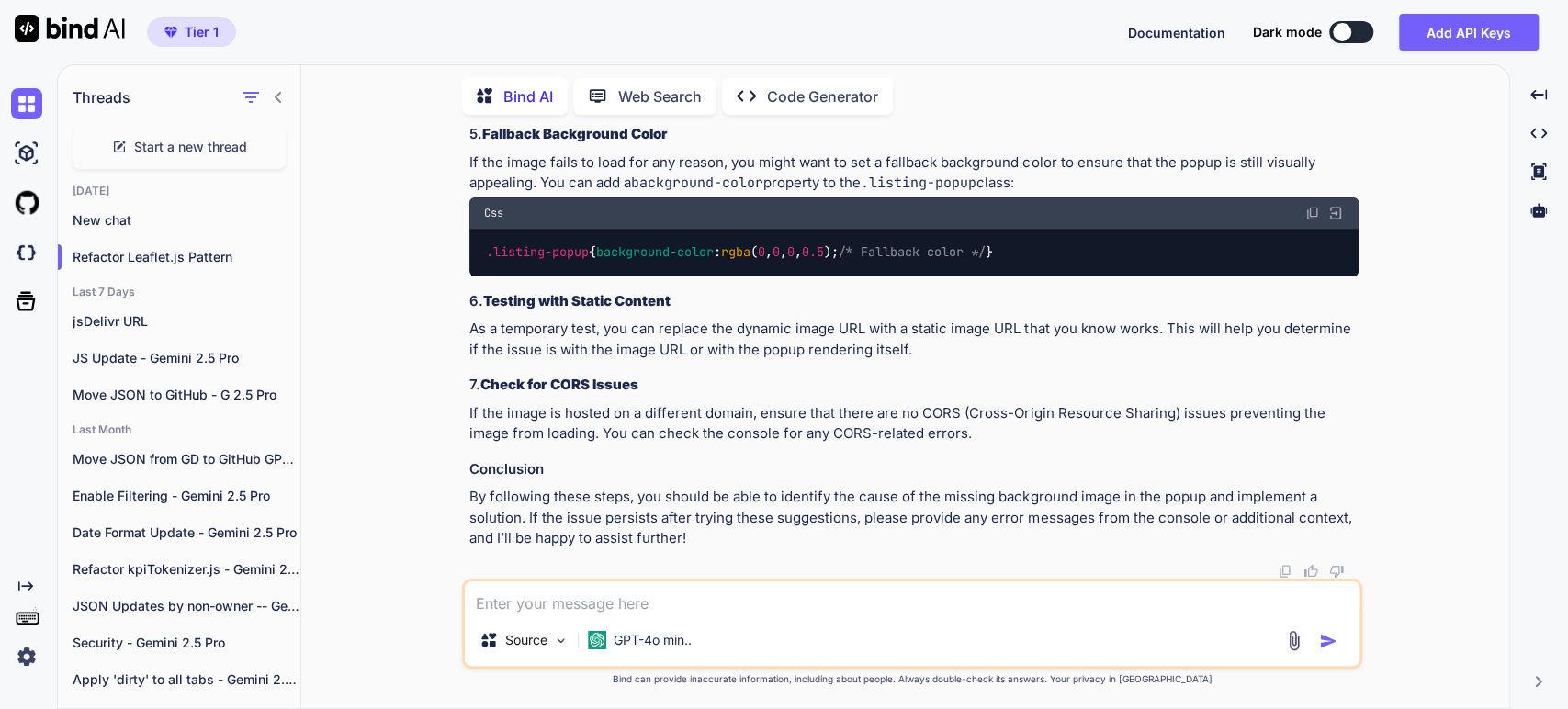
copy code "https : //[DOMAIN_NAME][URL]"
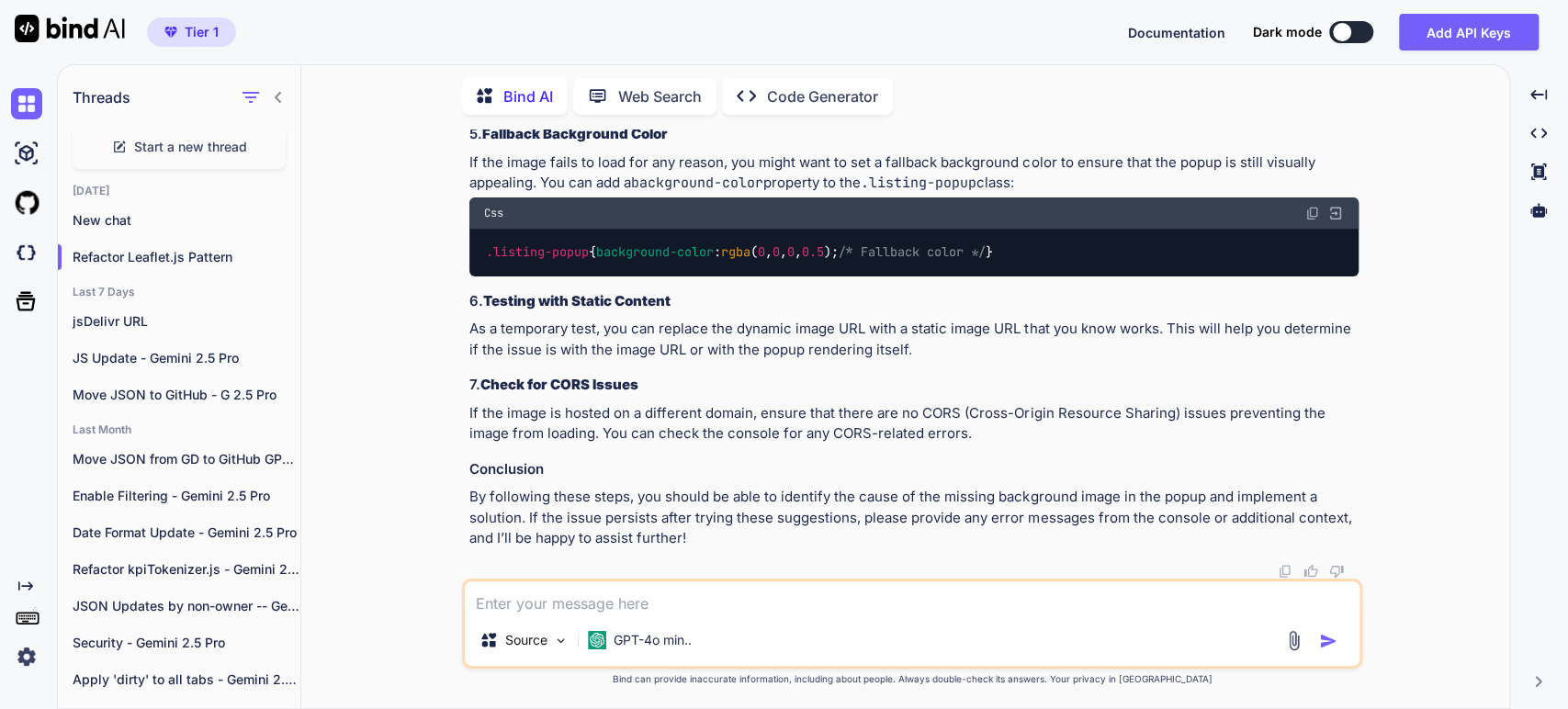
drag, startPoint x: 950, startPoint y: 435, endPoint x: 483, endPoint y: 422, distance: 467.2
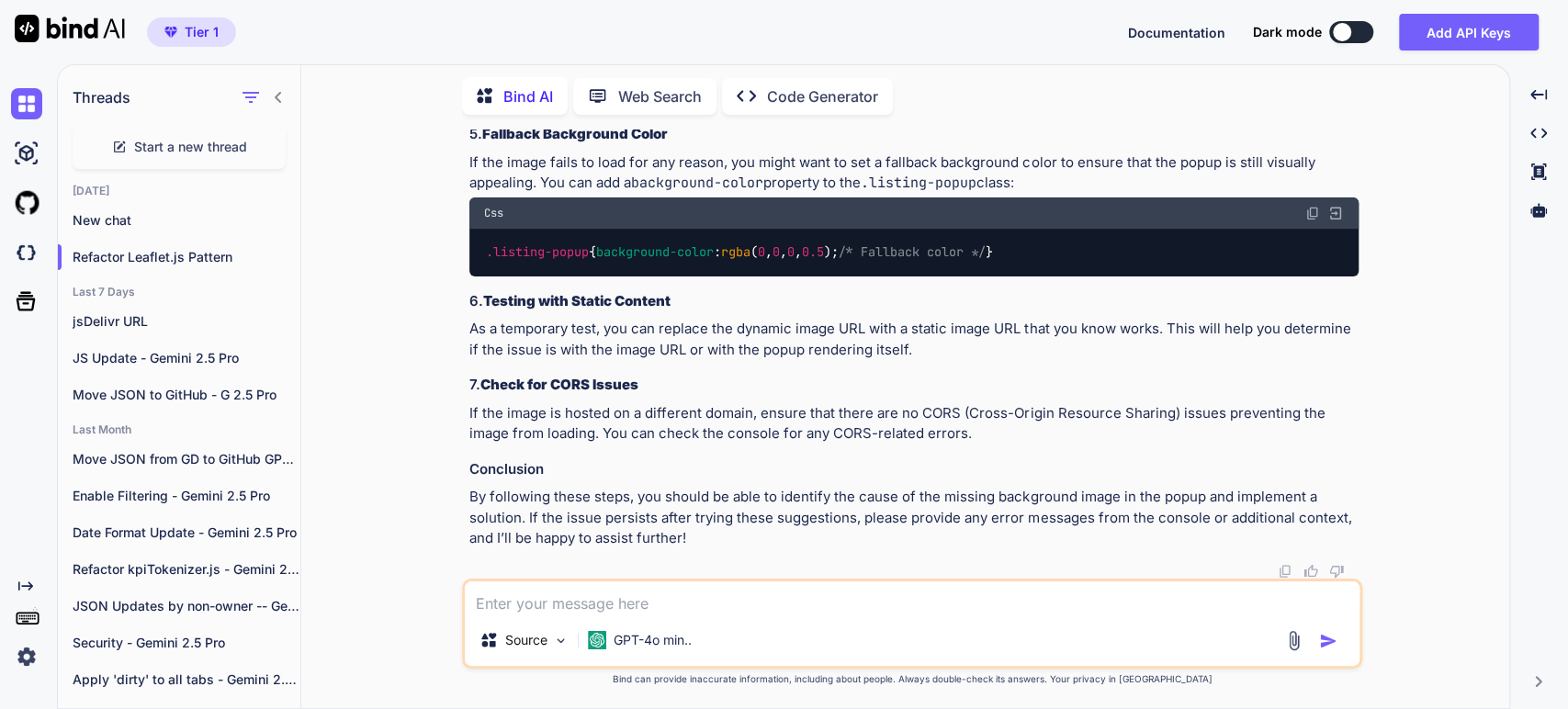
copy code "width : 100% ; /* Set width */ height : 200px ; /* Set a height to ensure visib…"
drag, startPoint x: 845, startPoint y: 472, endPoint x: 507, endPoint y: 460, distance: 338.2
copy code "border-radius : 8px ; /* Optional: for rounded corners */ overflow : hidden; /*…"
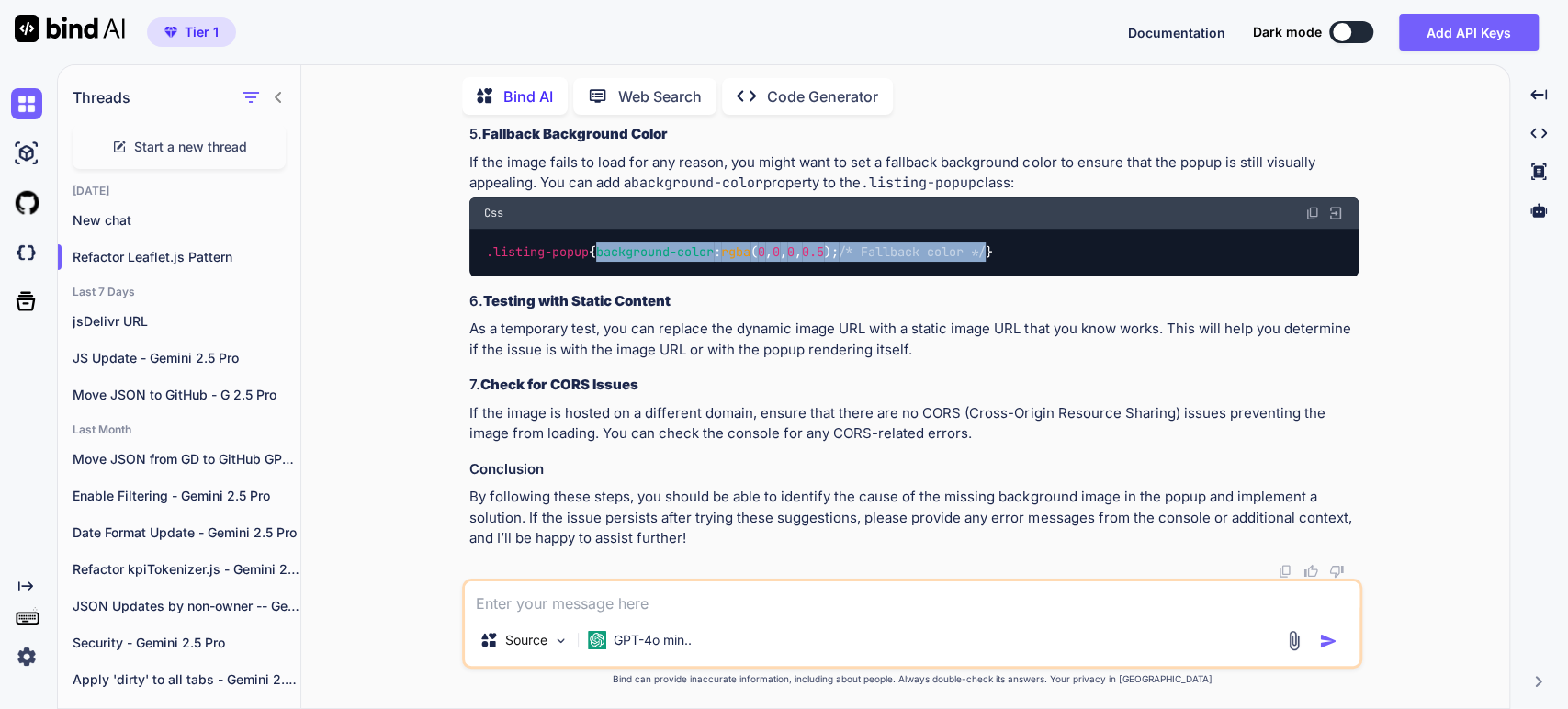
drag, startPoint x: 514, startPoint y: 440, endPoint x: 951, endPoint y: 440, distance: 437.0
click at [951, 277] on div ".listing-popup { background-color : rgba ( 0 , 0 , 0 , 0.5 ); /* Fallback color…" at bounding box center [914, 252] width 889 height 48
copy code "background-color : rgba ( 0 , 0 , 0 , 0.5 ); /* Fallback color */"
